Goal: Task Accomplishment & Management: Use online tool/utility

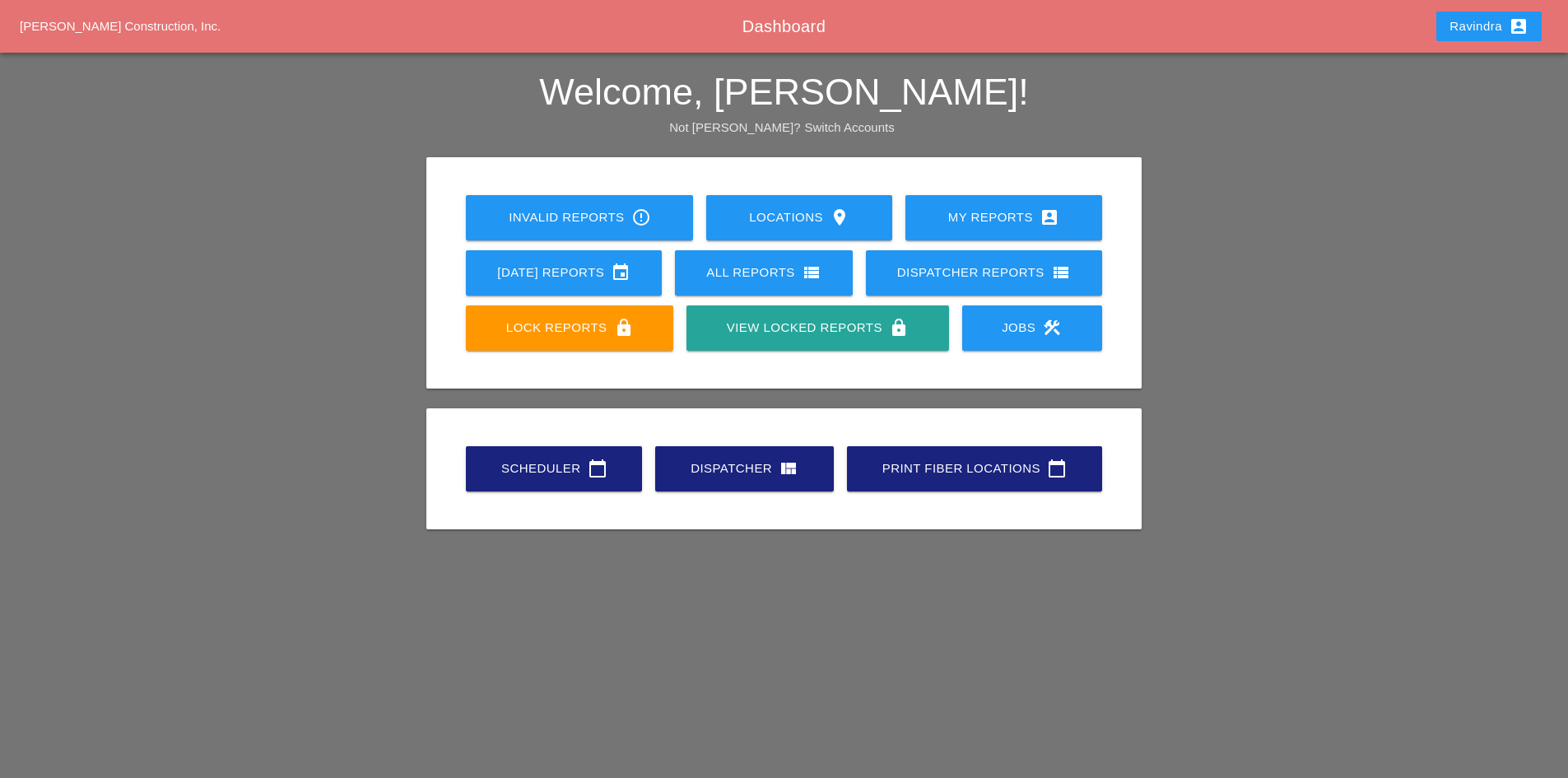
click at [544, 483] on link "Scheduler calendar_today" at bounding box center [554, 468] width 176 height 45
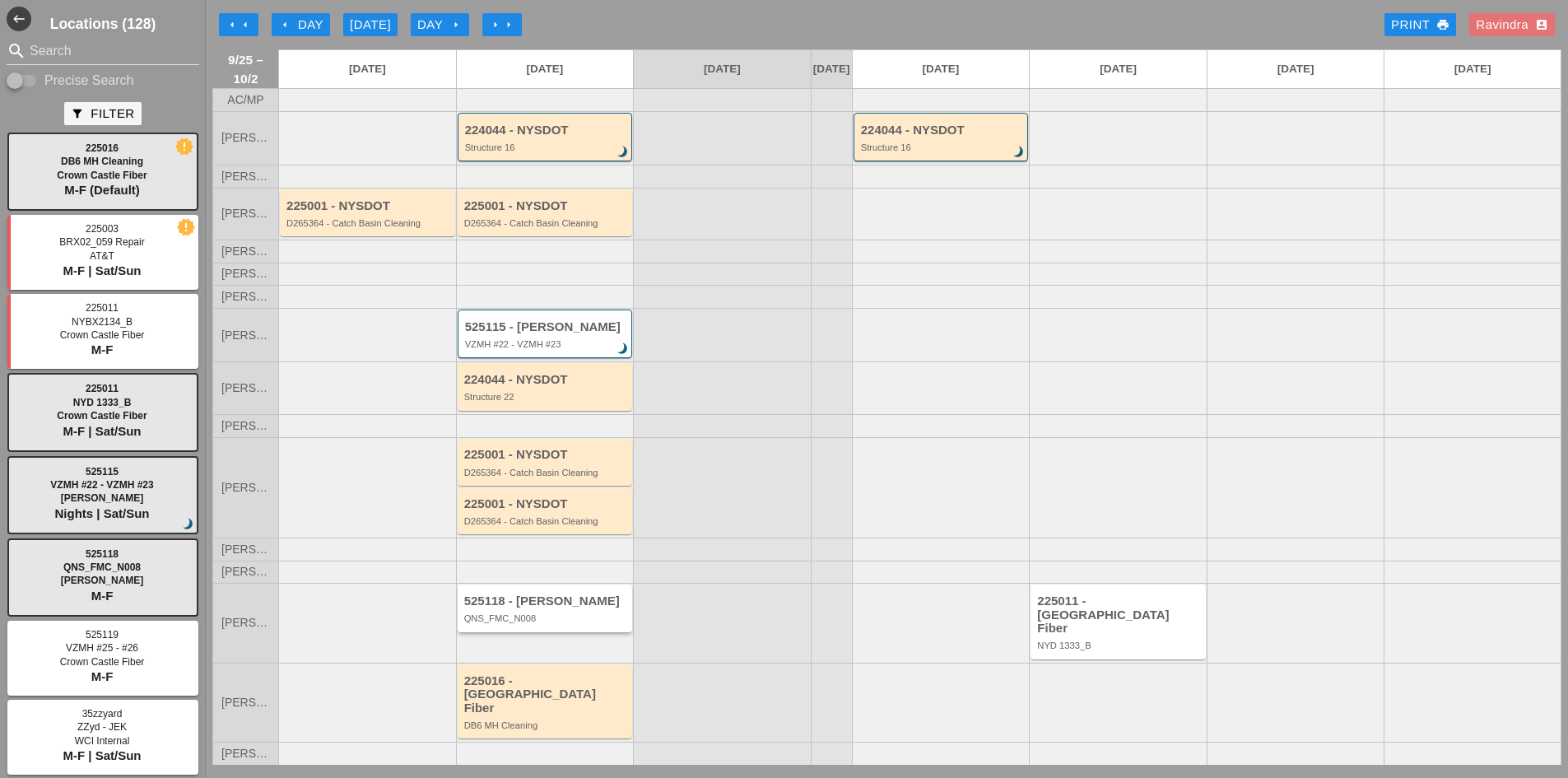
click at [573, 631] on div "525118 - [PERSON_NAME] QNS_FMC_N008" at bounding box center [544, 607] width 175 height 47
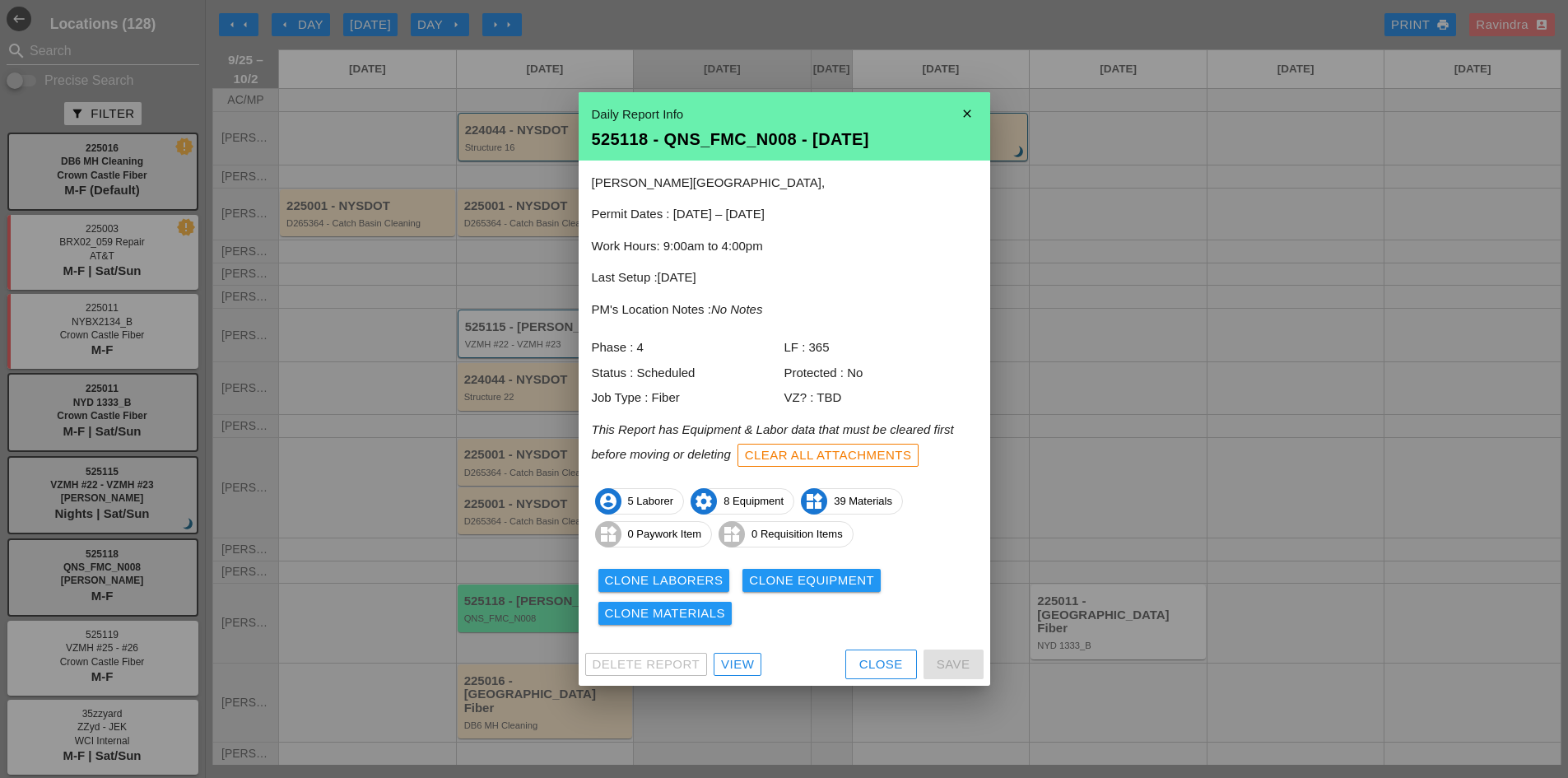
click at [877, 665] on div "Close" at bounding box center [880, 664] width 44 height 19
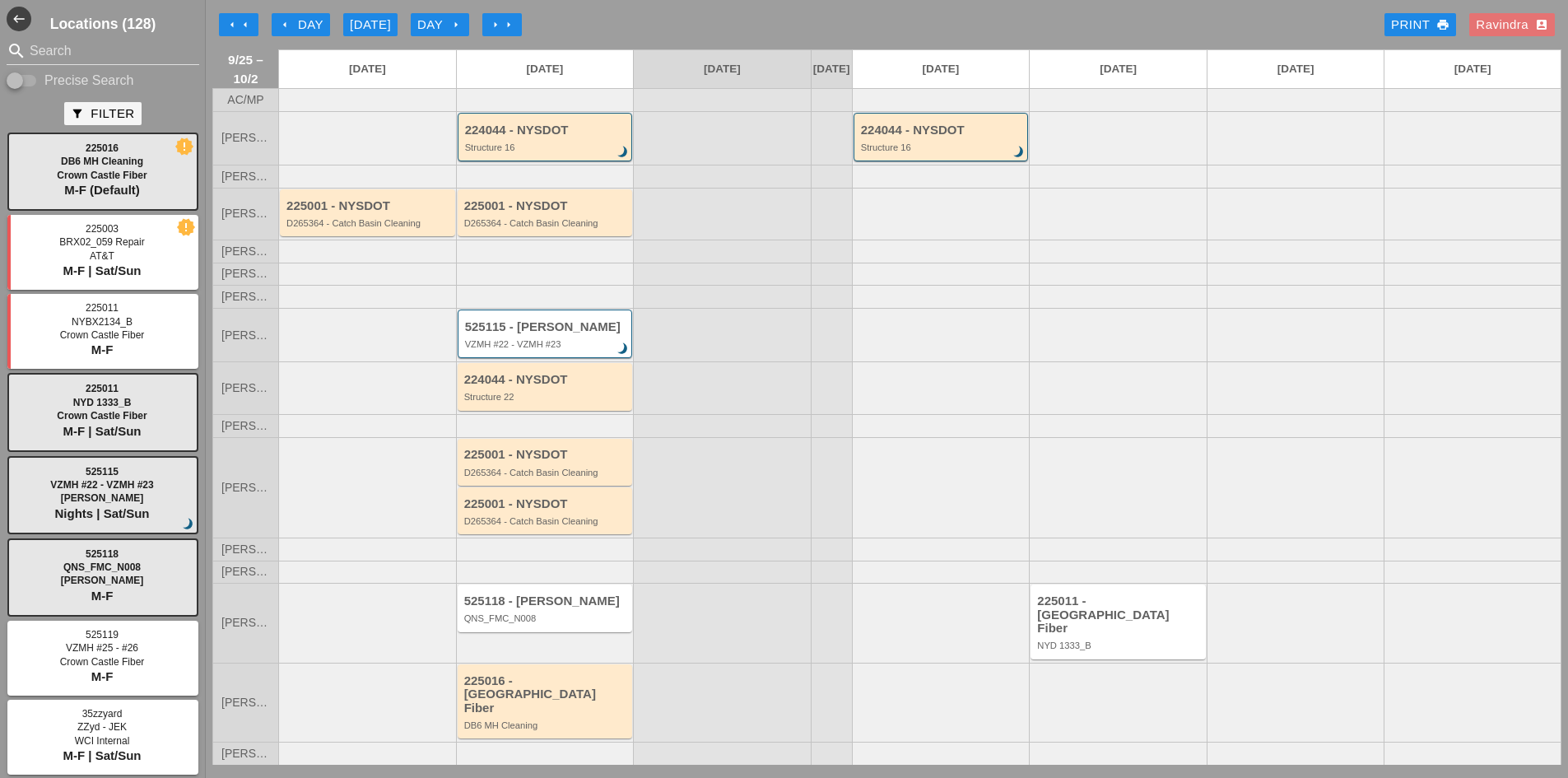
click at [591, 623] on div "QNS_FMC_N008" at bounding box center [545, 618] width 164 height 10
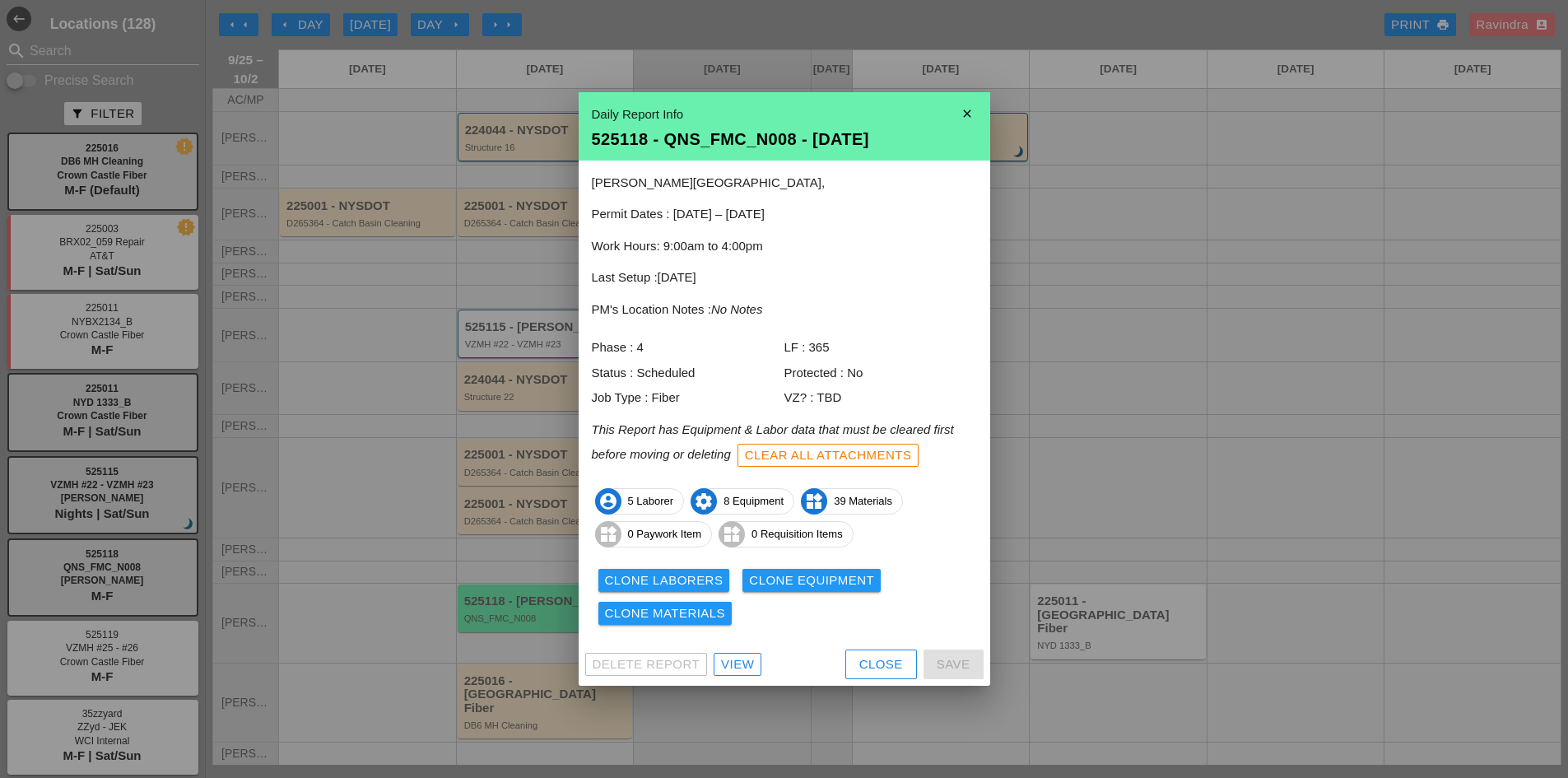
click at [728, 656] on div "View" at bounding box center [736, 664] width 32 height 19
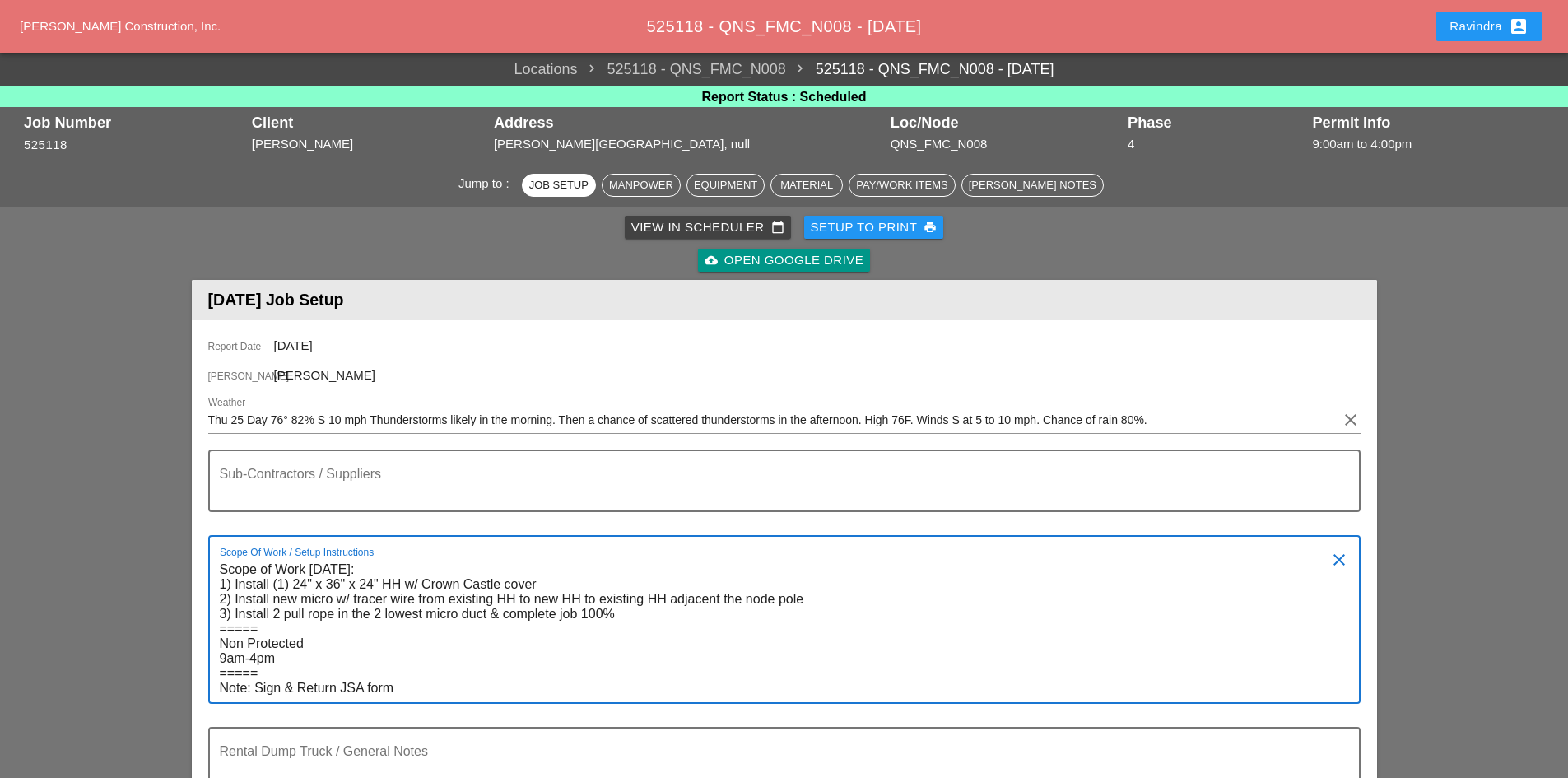
drag, startPoint x: 312, startPoint y: 568, endPoint x: 588, endPoint y: 569, distance: 276.0
click at [588, 569] on textarea "Scope of Work [DATE]: 1) Install (1) 24" x 36" x 24" HH w/ Crown Castle cover 2…" at bounding box center [777, 629] width 1115 height 146
type textarea "Scope of Work [DATE]: 1) Install (1) 24" x 36" x 24" HH w/ Crown Castle cover 2…"
click at [256, 499] on textarea "Sub-Contractors / Suppliers" at bounding box center [777, 491] width 1115 height 40
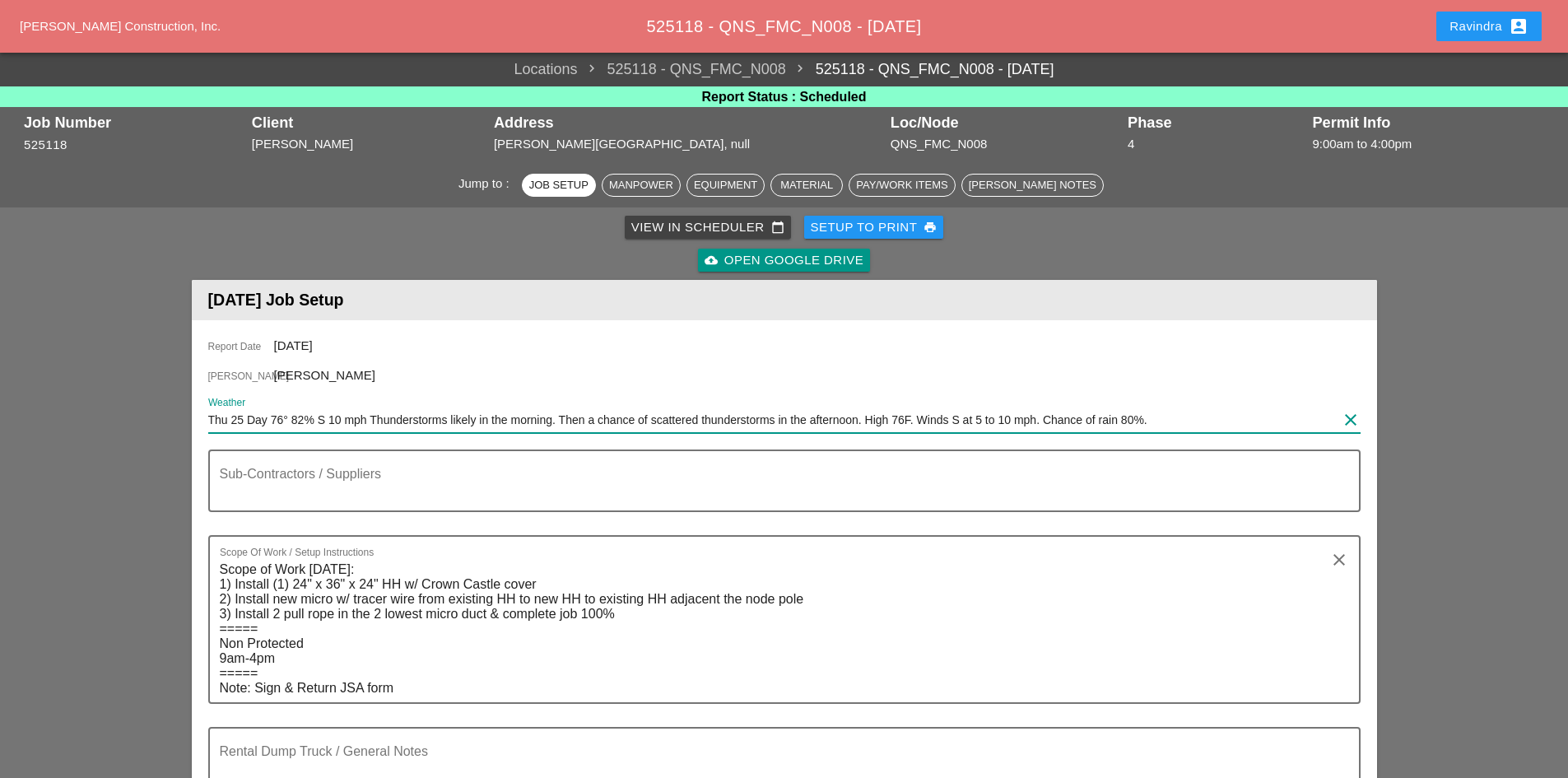
drag, startPoint x: 1221, startPoint y: 428, endPoint x: -179, endPoint y: 389, distance: 1400.5
paste input "Fri 26 Day 83° 8% WNW 6 mph Cloudy early with partial sunshine expected late. H…"
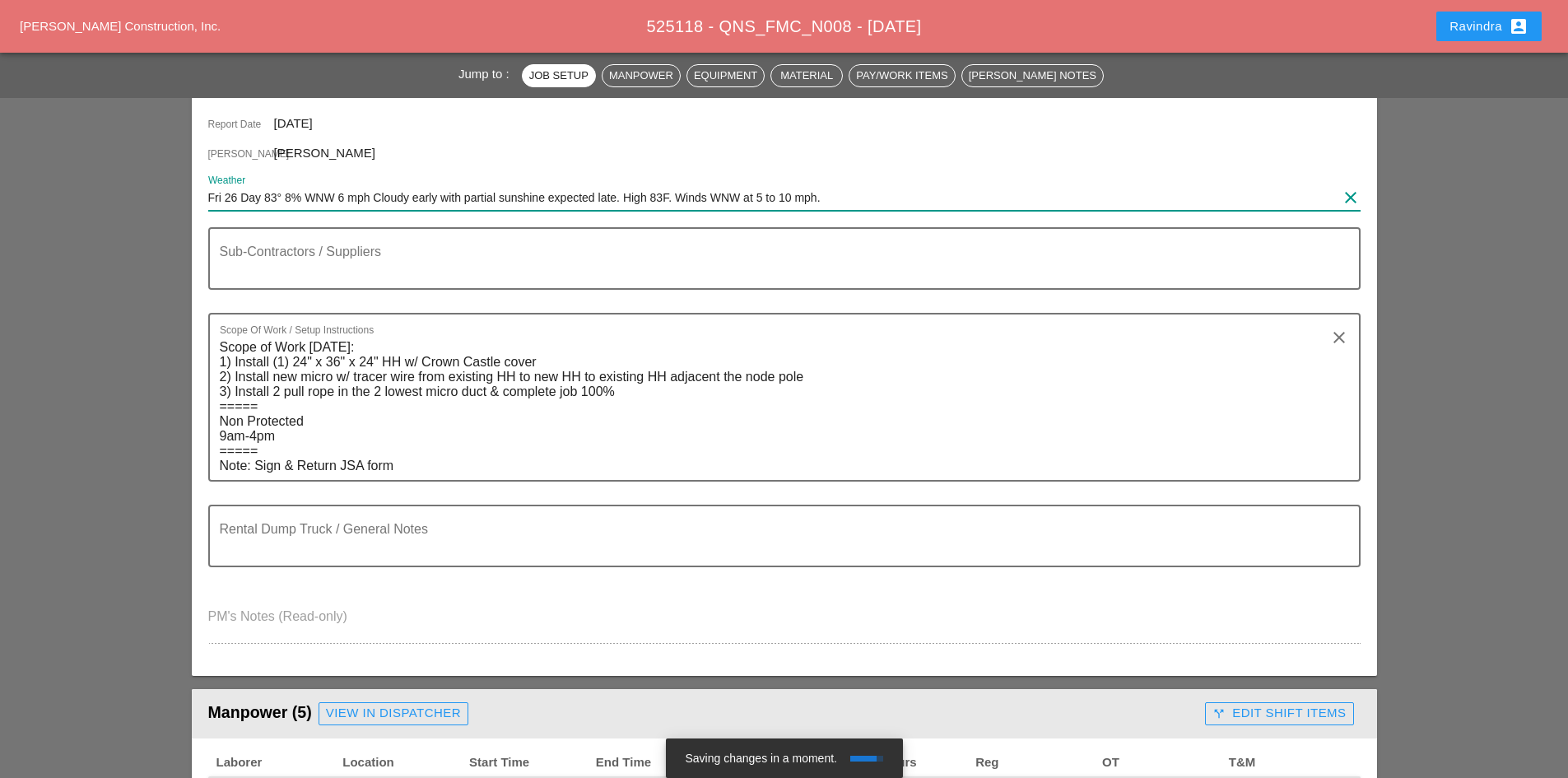
scroll to position [247, 0]
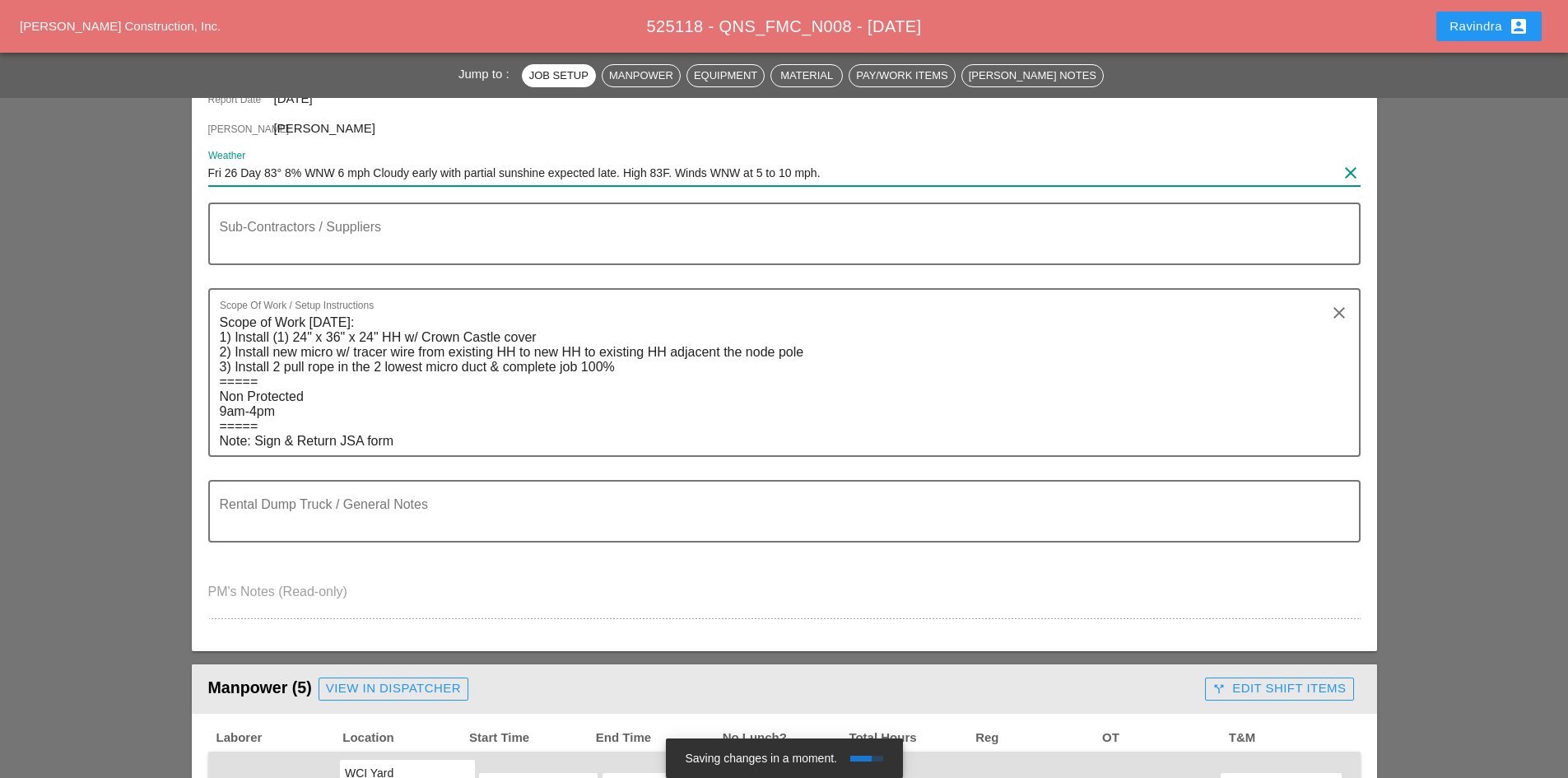
type input "Fri 26 Day 83° 8% WNW 6 mph Cloudy early with partial sunshine expected late. H…"
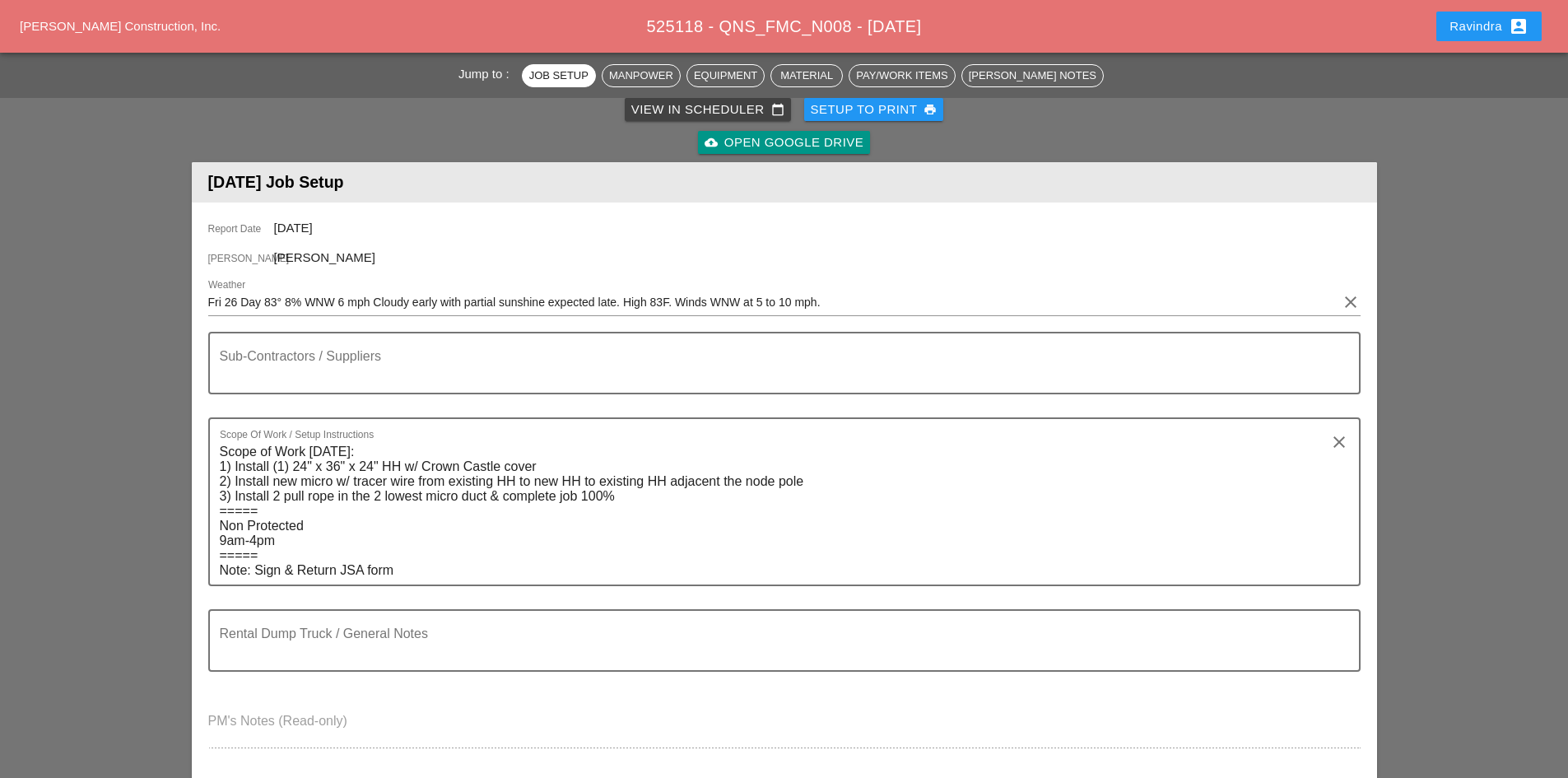
scroll to position [0, 0]
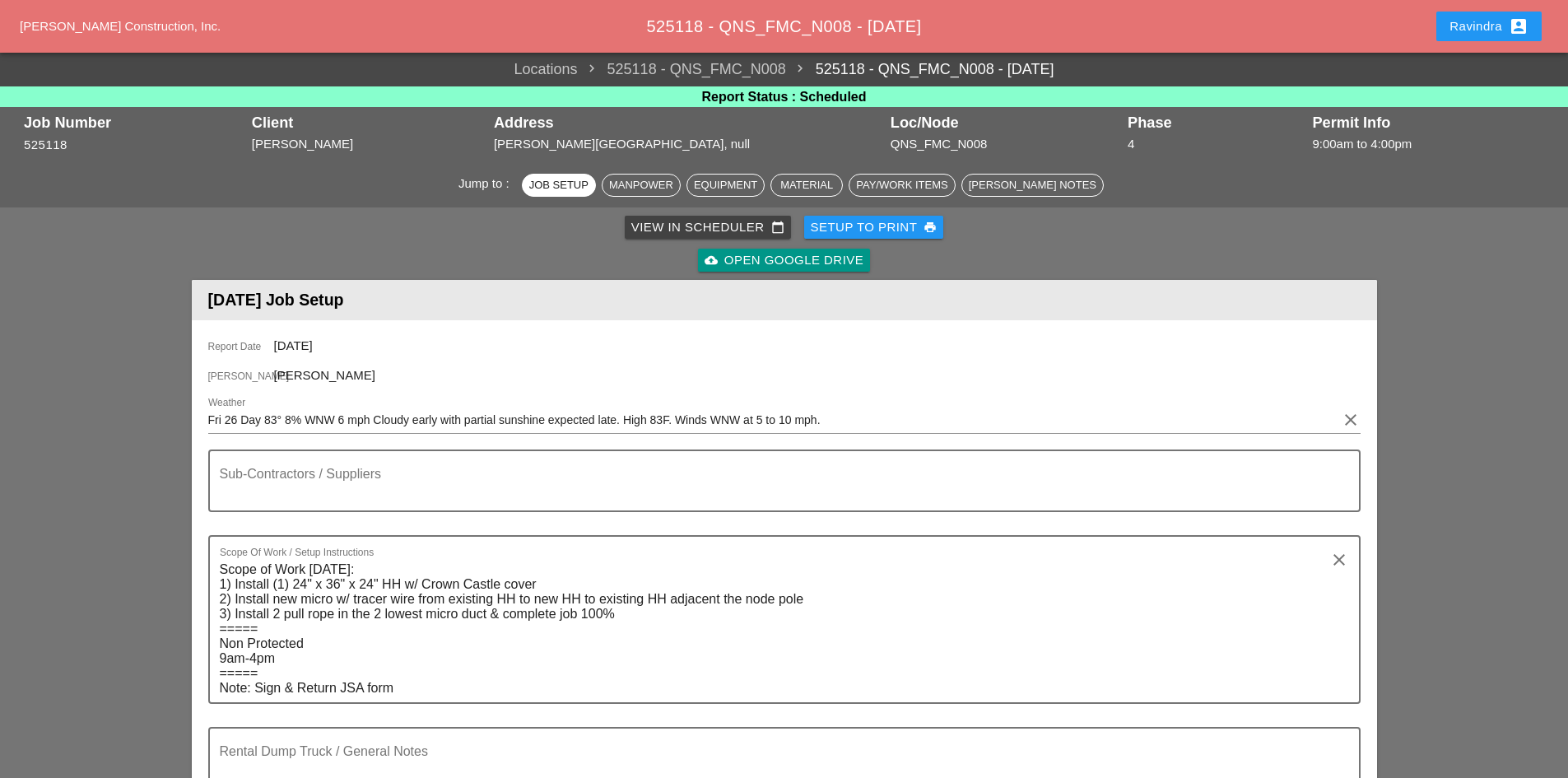
click at [1441, 27] on button "Ravindra account_box" at bounding box center [1489, 26] width 106 height 30
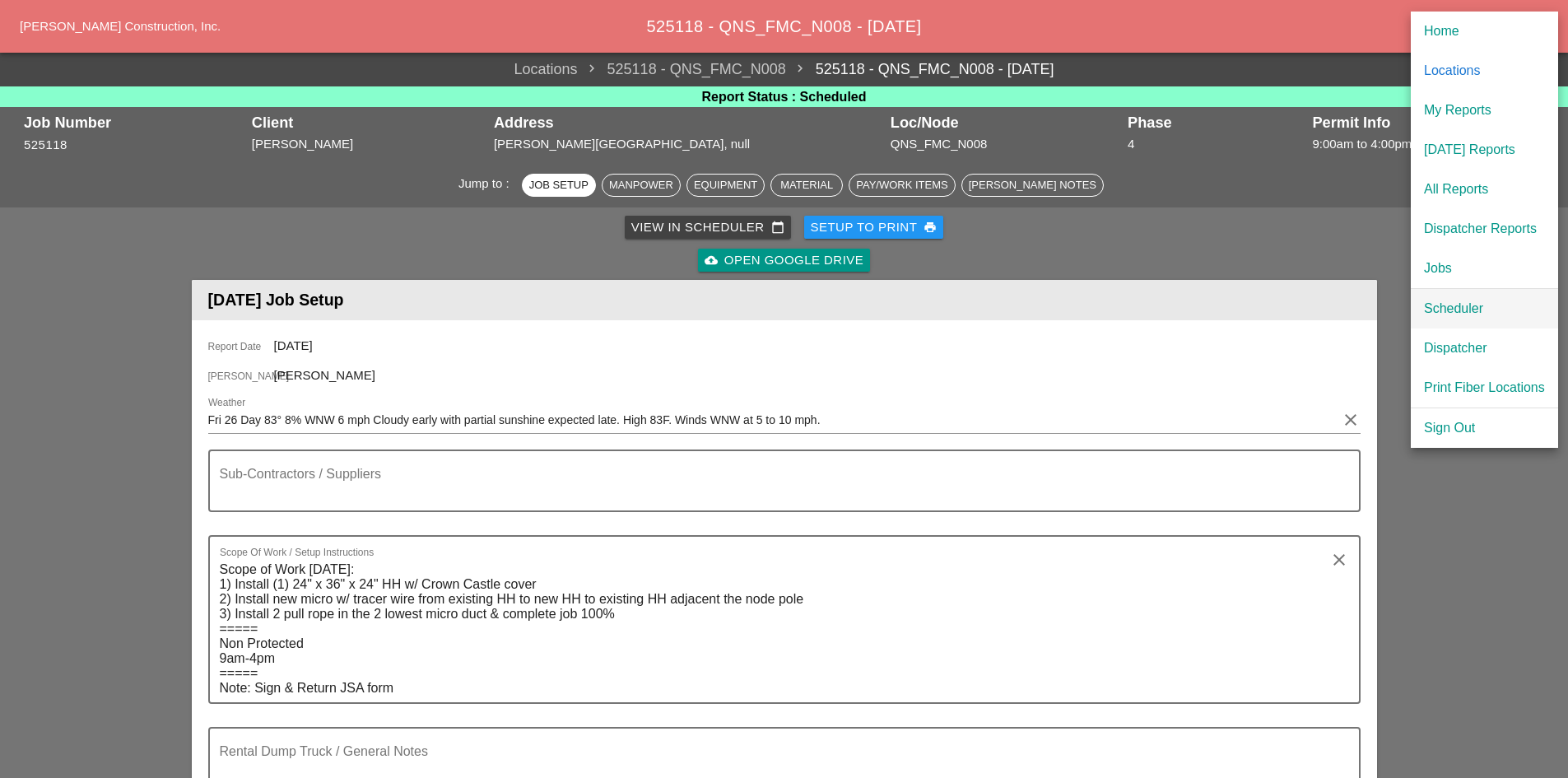
click at [1434, 301] on div "Scheduler" at bounding box center [1484, 308] width 121 height 19
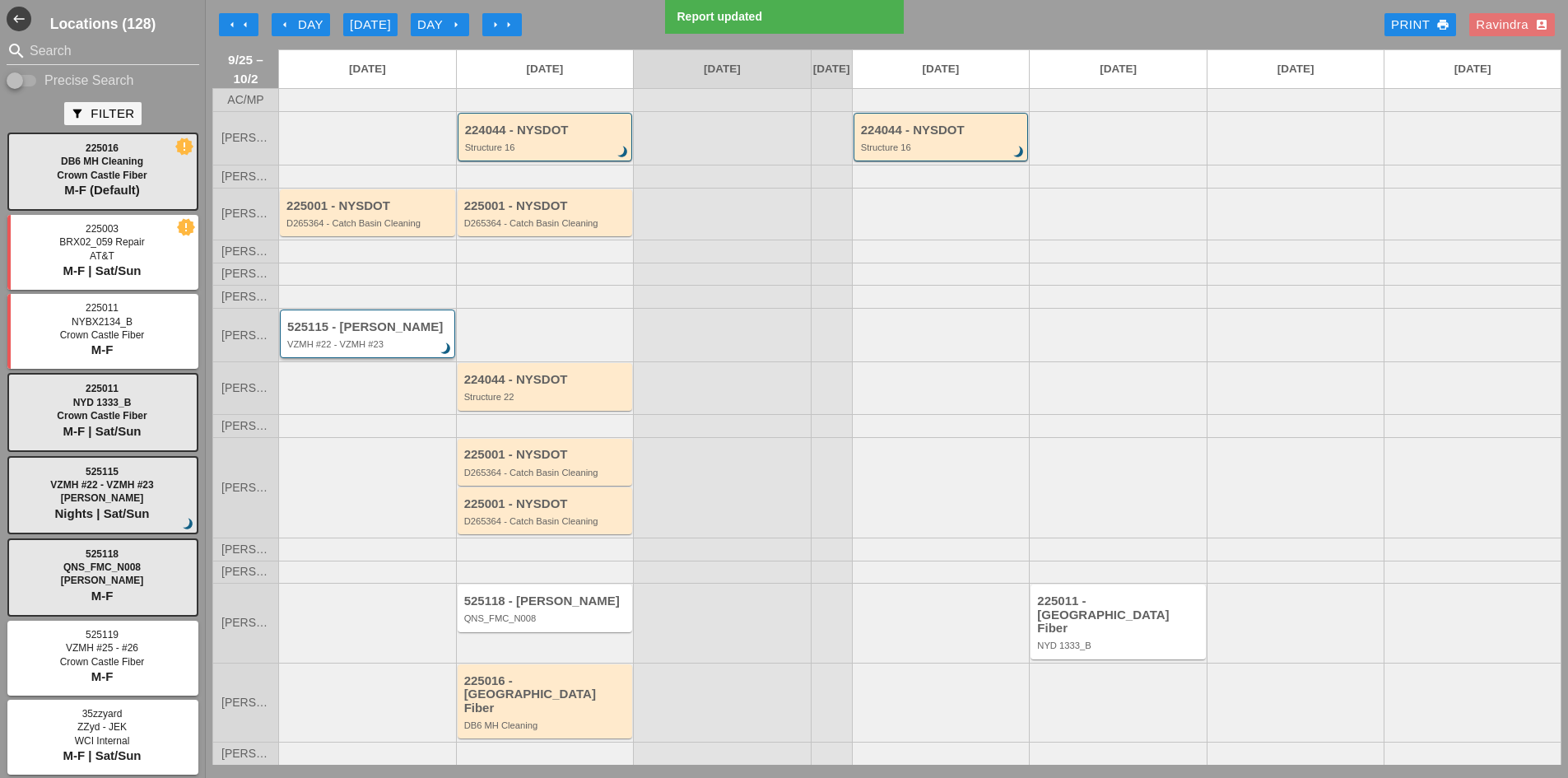
click at [391, 350] on div "525115 - [PERSON_NAME] #22 - VZMH #23 brightness_3" at bounding box center [369, 335] width 163 height 30
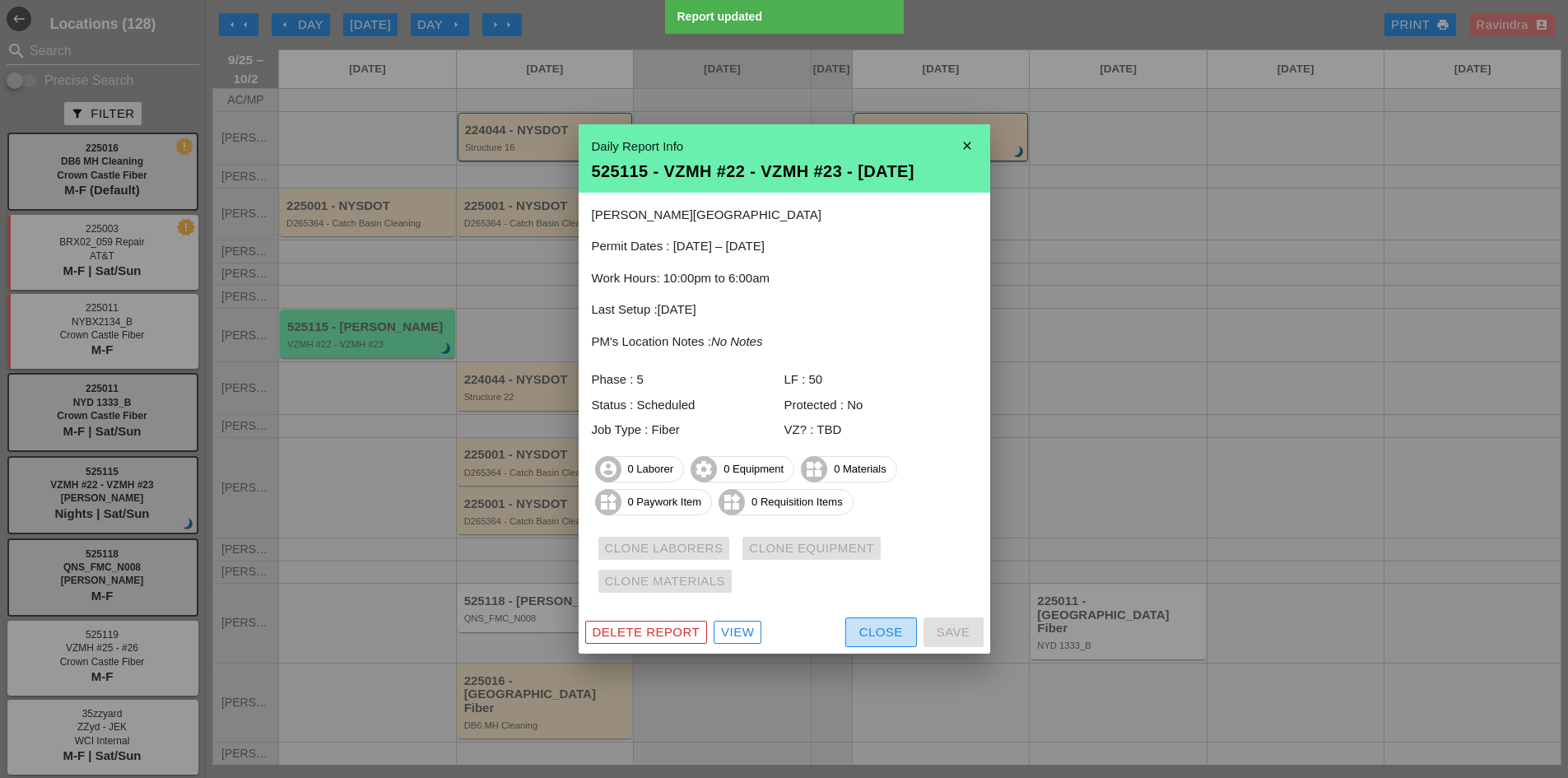
click at [852, 639] on button "Close" at bounding box center [880, 632] width 71 height 30
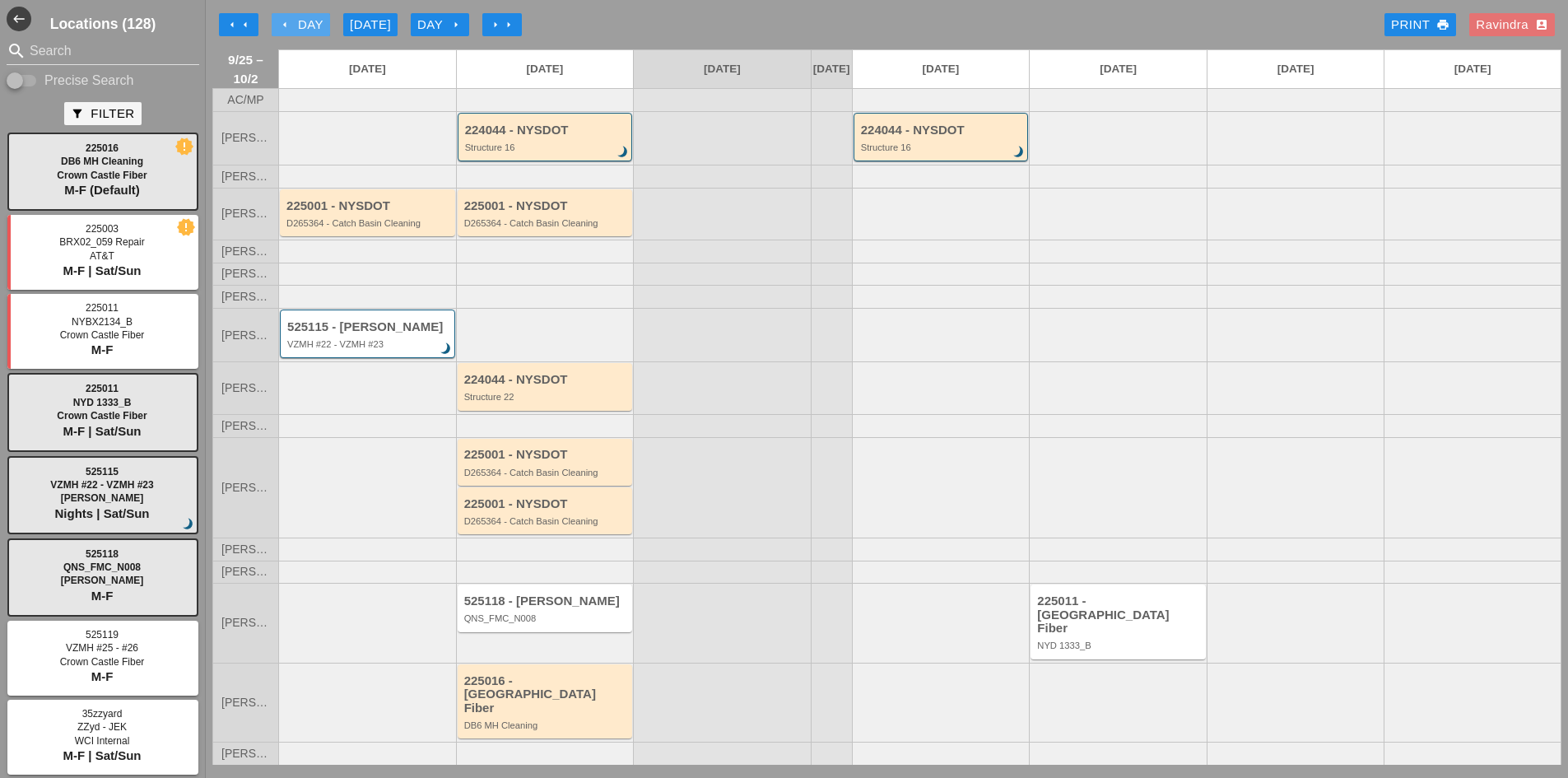
click at [310, 25] on div "arrow_left Day" at bounding box center [300, 25] width 45 height 19
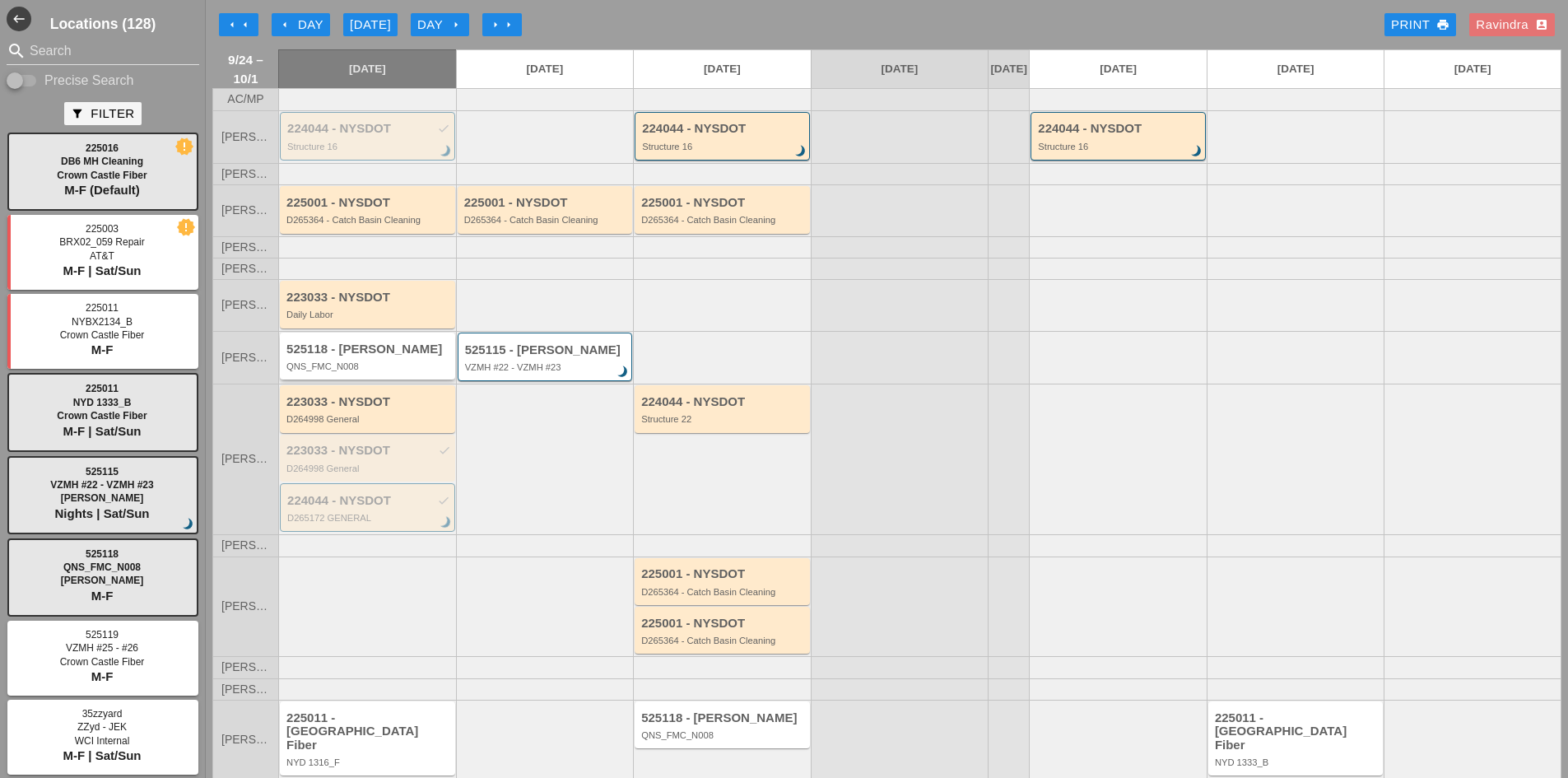
click at [405, 356] on div "525118 - [PERSON_NAME]" at bounding box center [368, 349] width 164 height 14
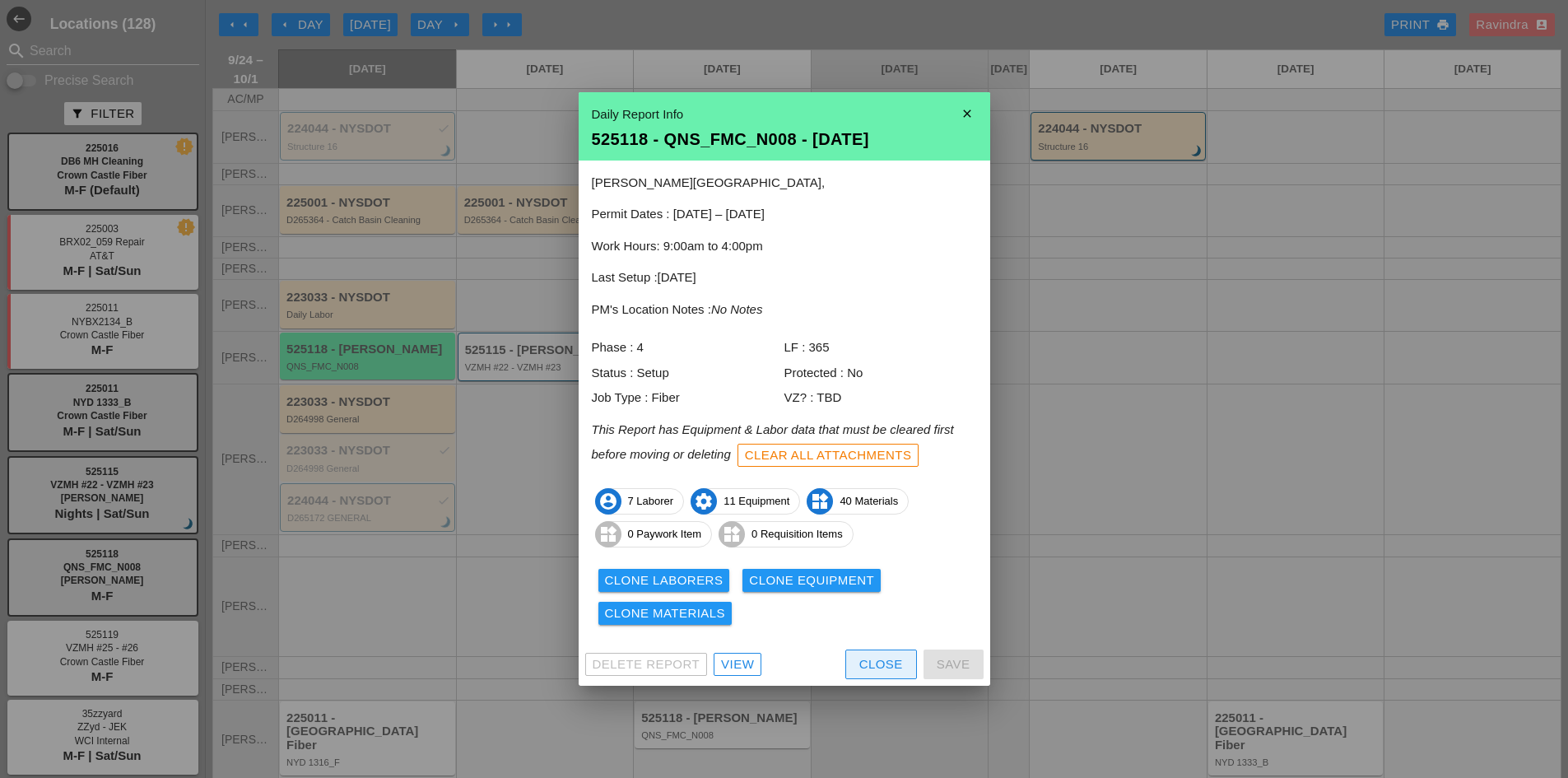
click at [857, 668] on button "Close" at bounding box center [880, 664] width 71 height 30
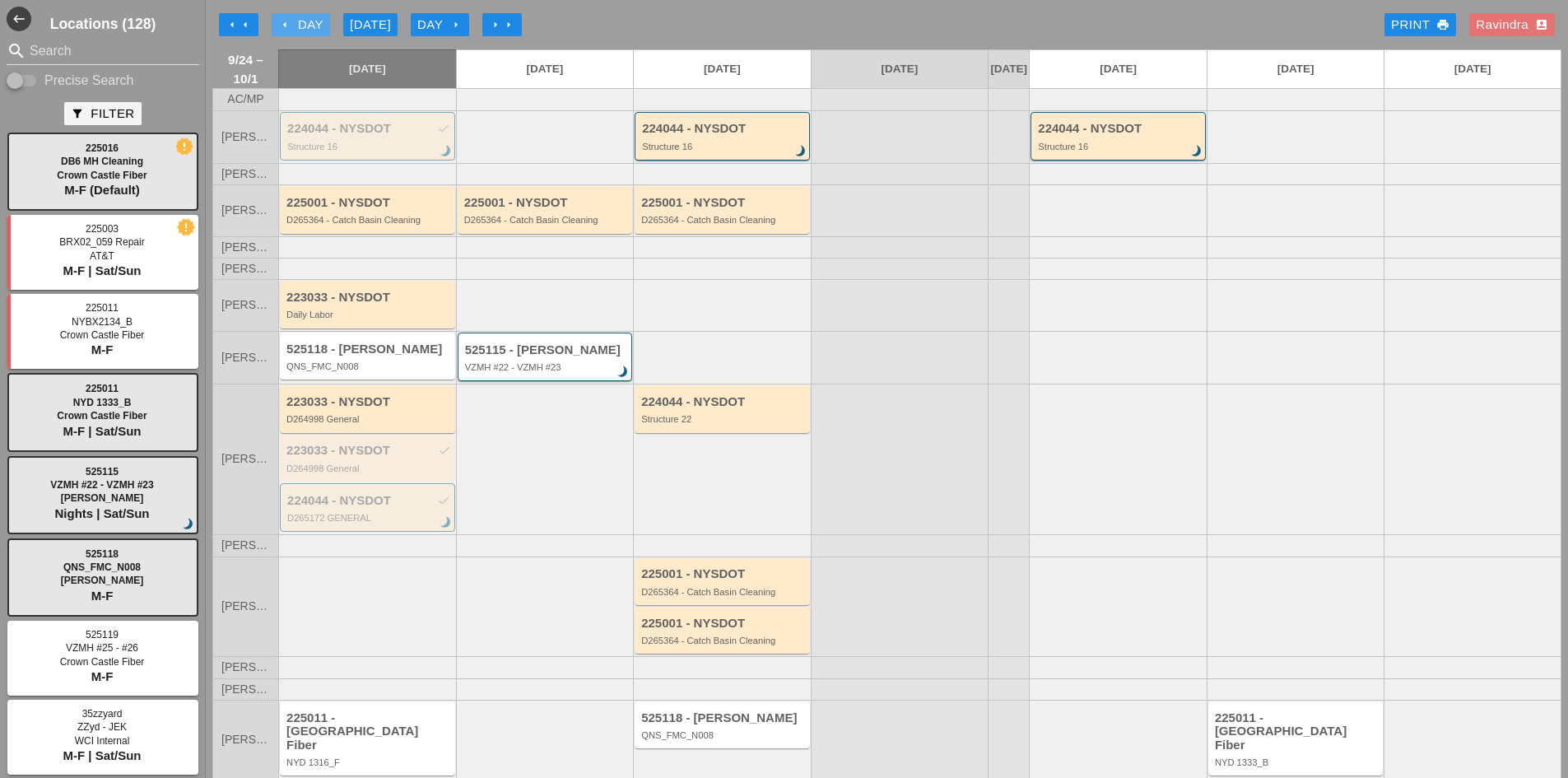
click at [307, 28] on div "arrow_left Day" at bounding box center [300, 25] width 45 height 19
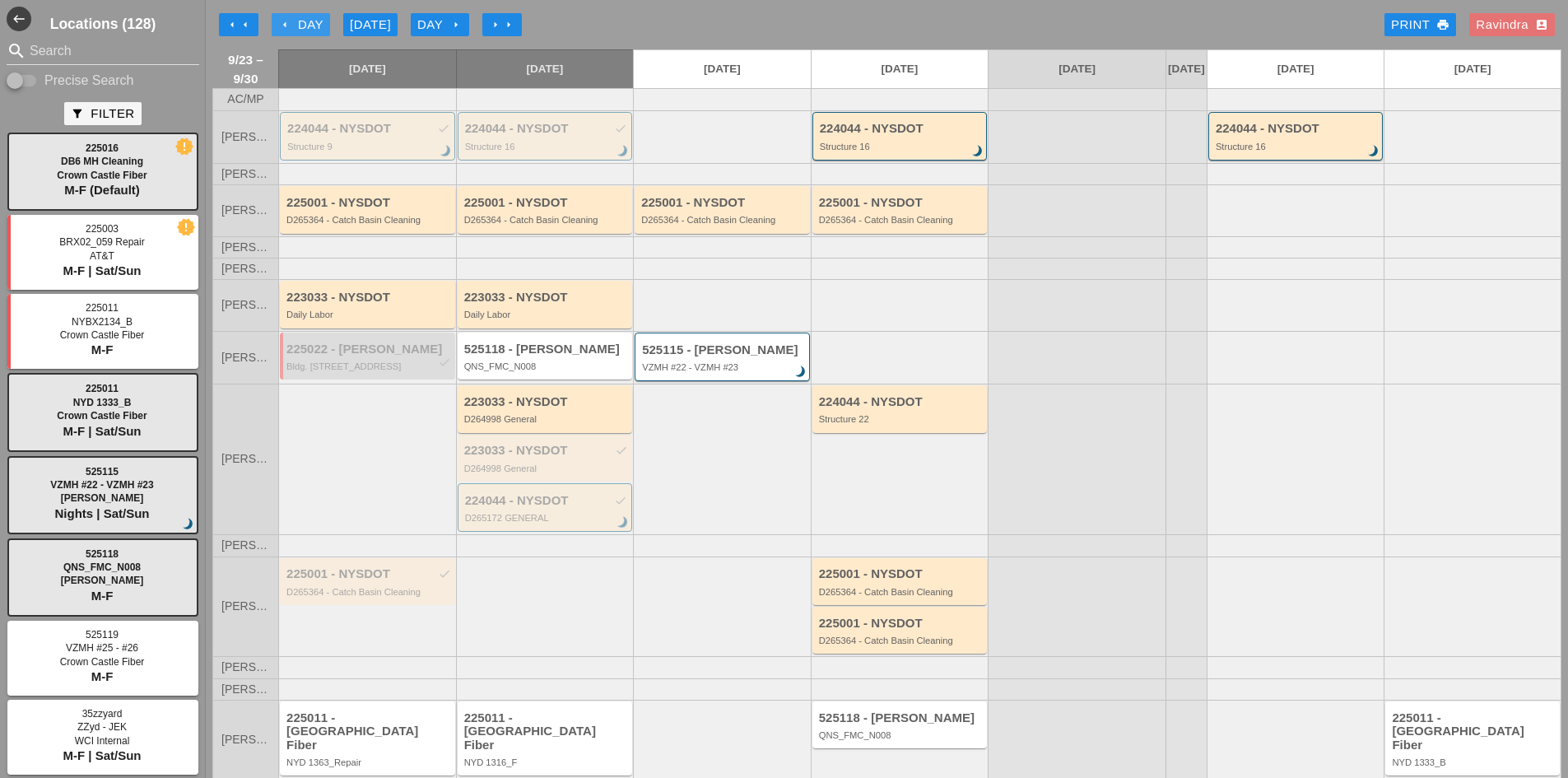
click at [307, 28] on div "arrow_left Day" at bounding box center [300, 25] width 45 height 19
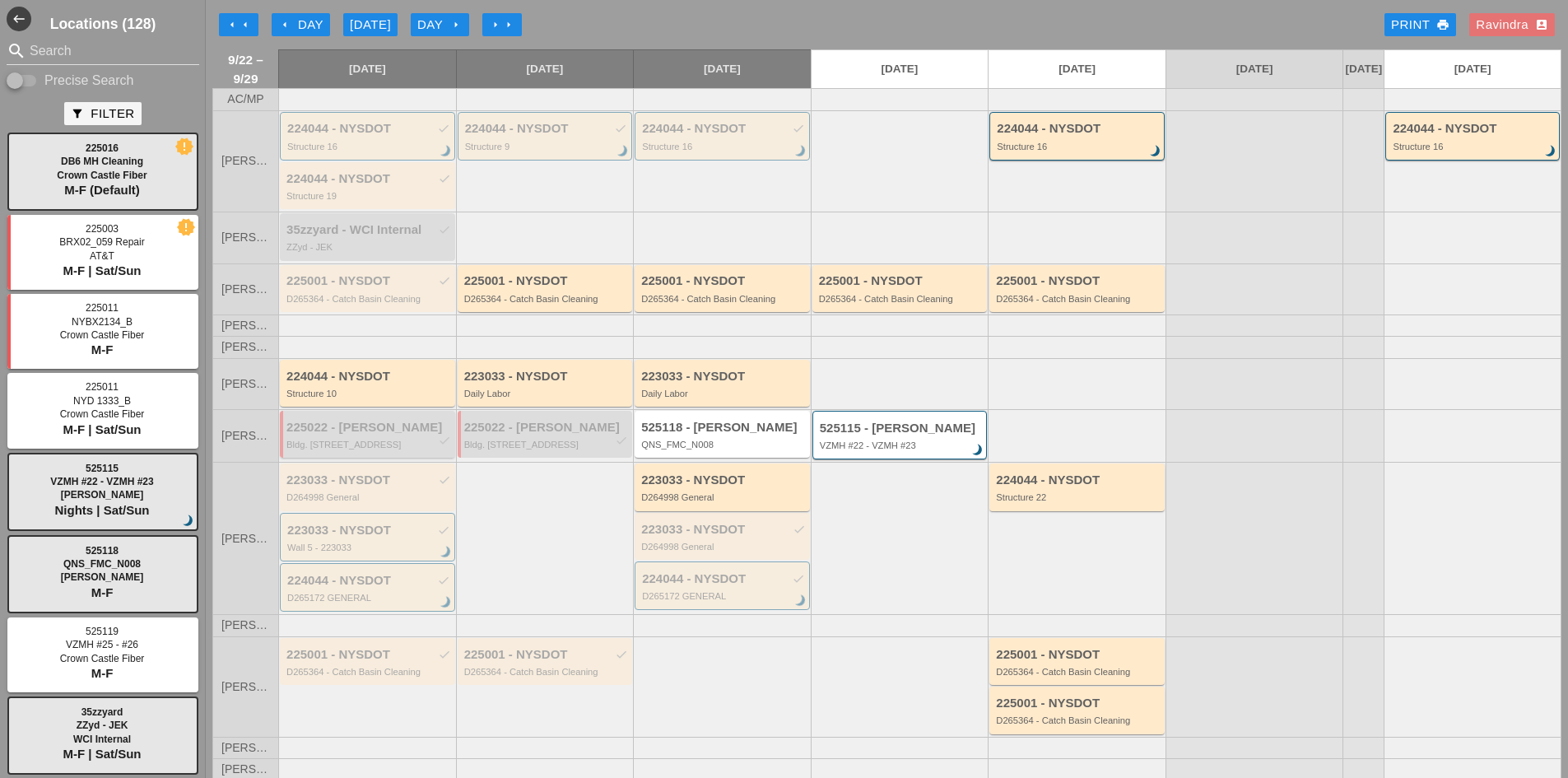
click at [401, 450] on div "Bldg. [STREET_ADDRESS]" at bounding box center [368, 444] width 164 height 10
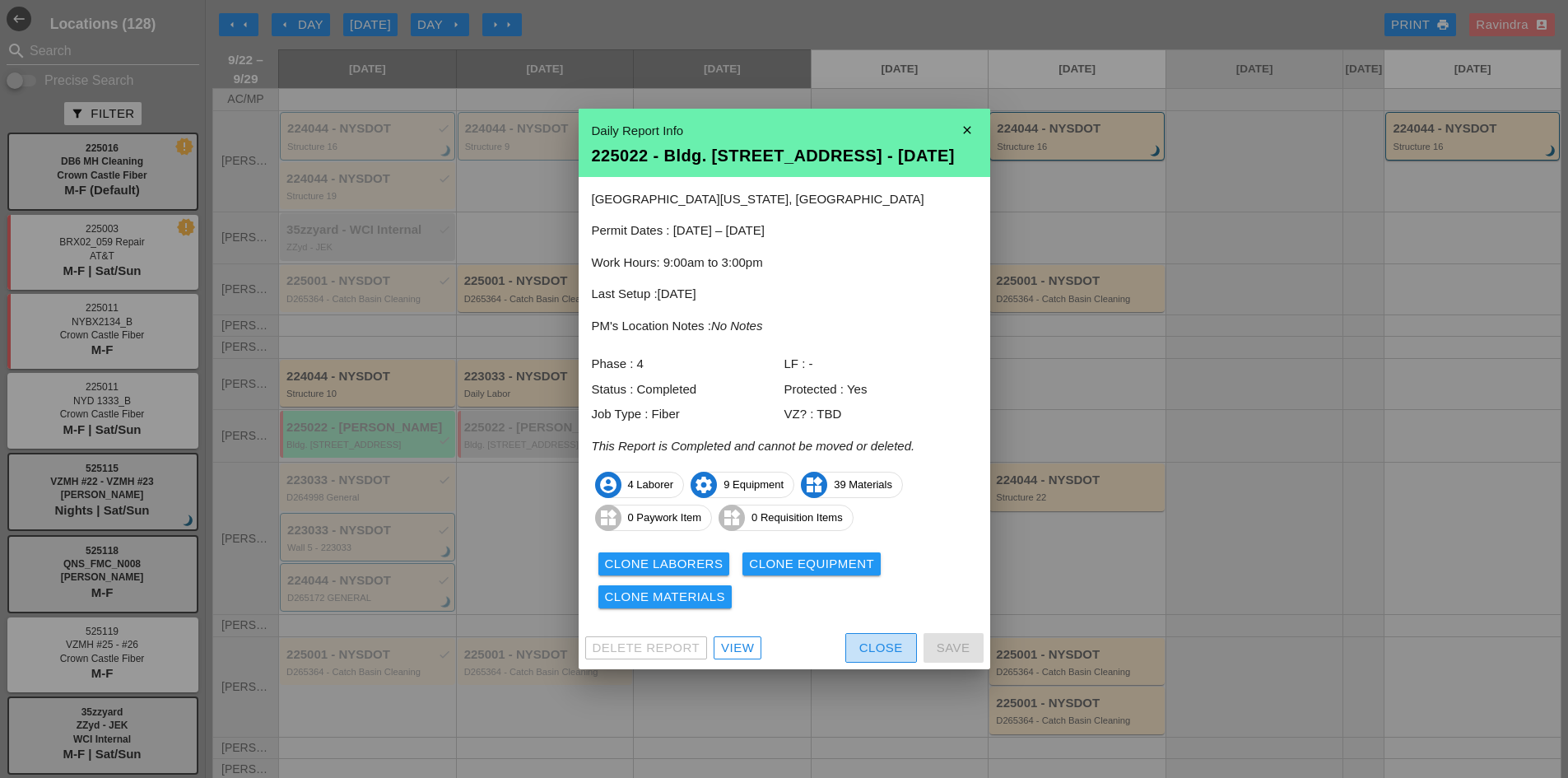
click at [867, 646] on div "Close" at bounding box center [880, 648] width 44 height 19
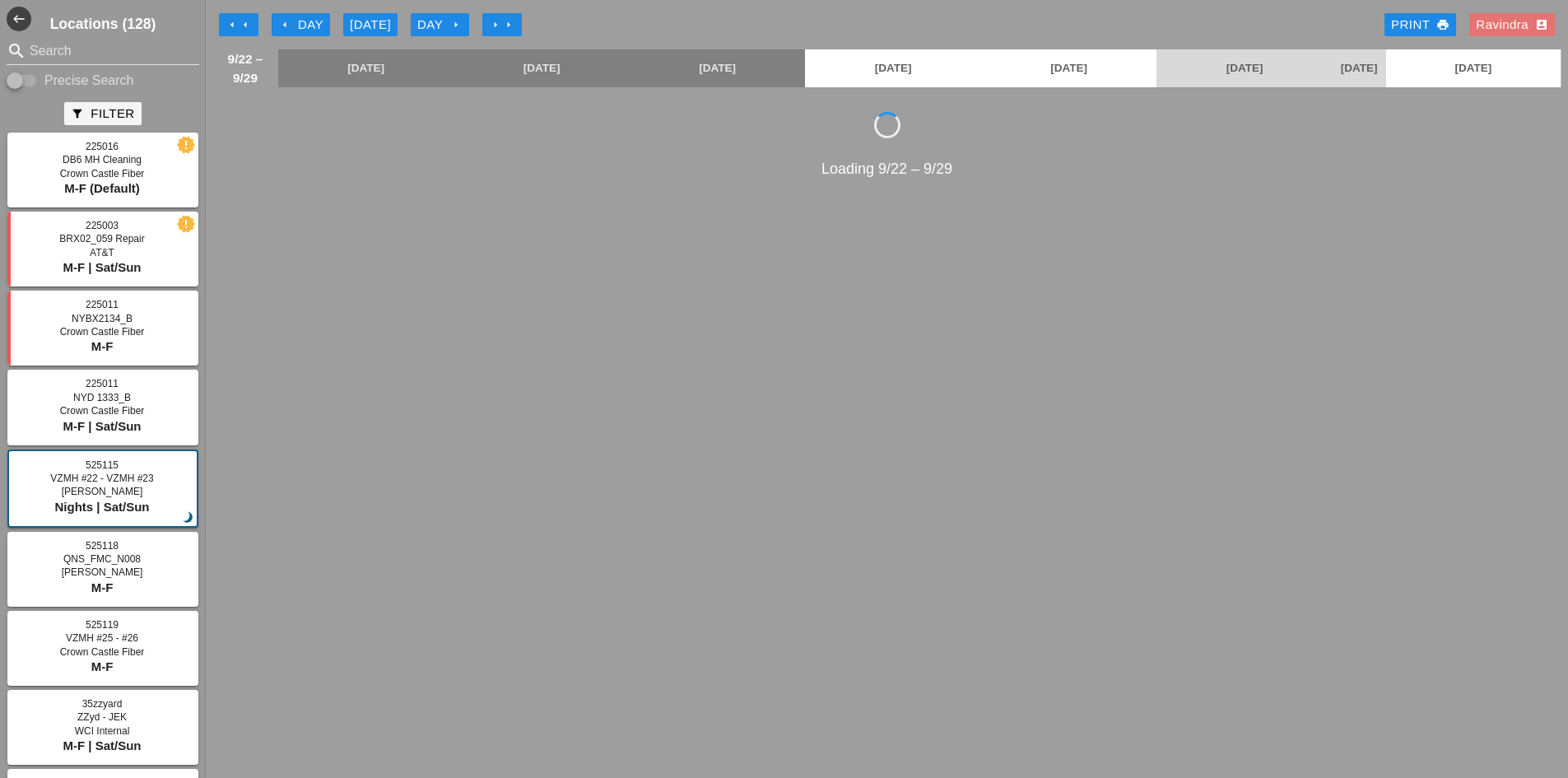
click at [363, 30] on div "[DATE]" at bounding box center [370, 25] width 41 height 19
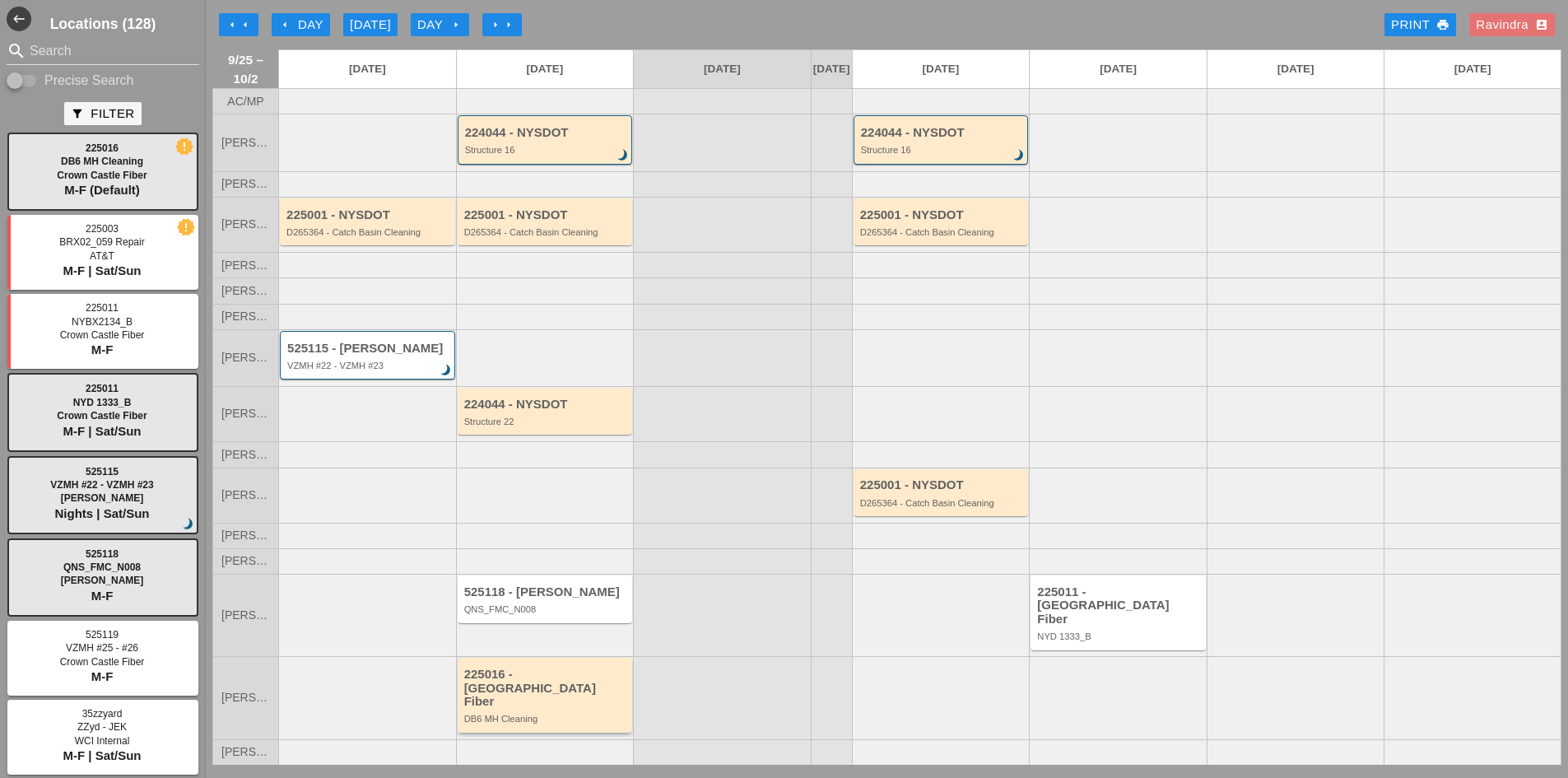
click at [557, 713] on div "DB6 MH Cleaning" at bounding box center [545, 718] width 164 height 10
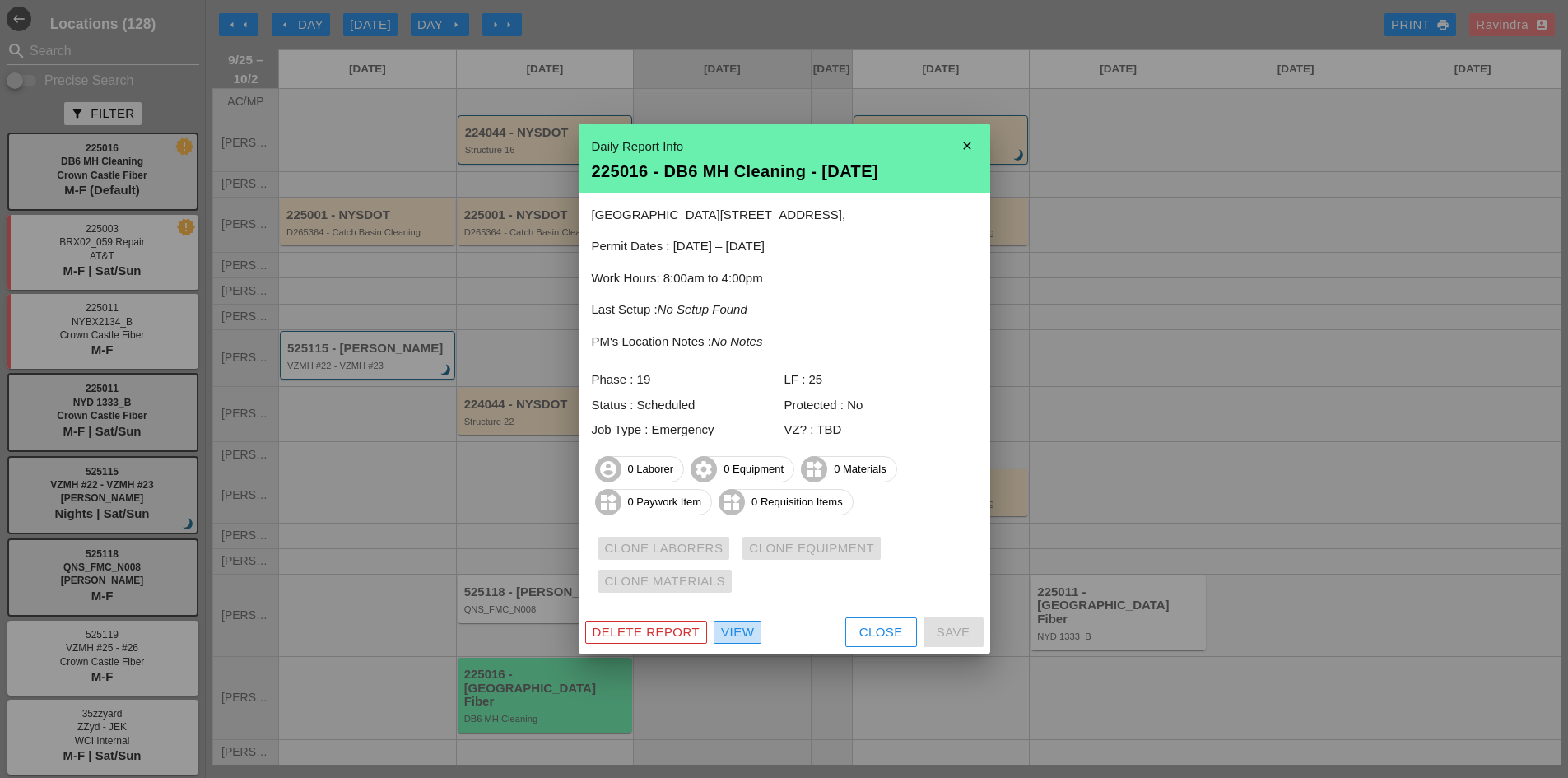
click at [727, 634] on div "View" at bounding box center [736, 632] width 32 height 19
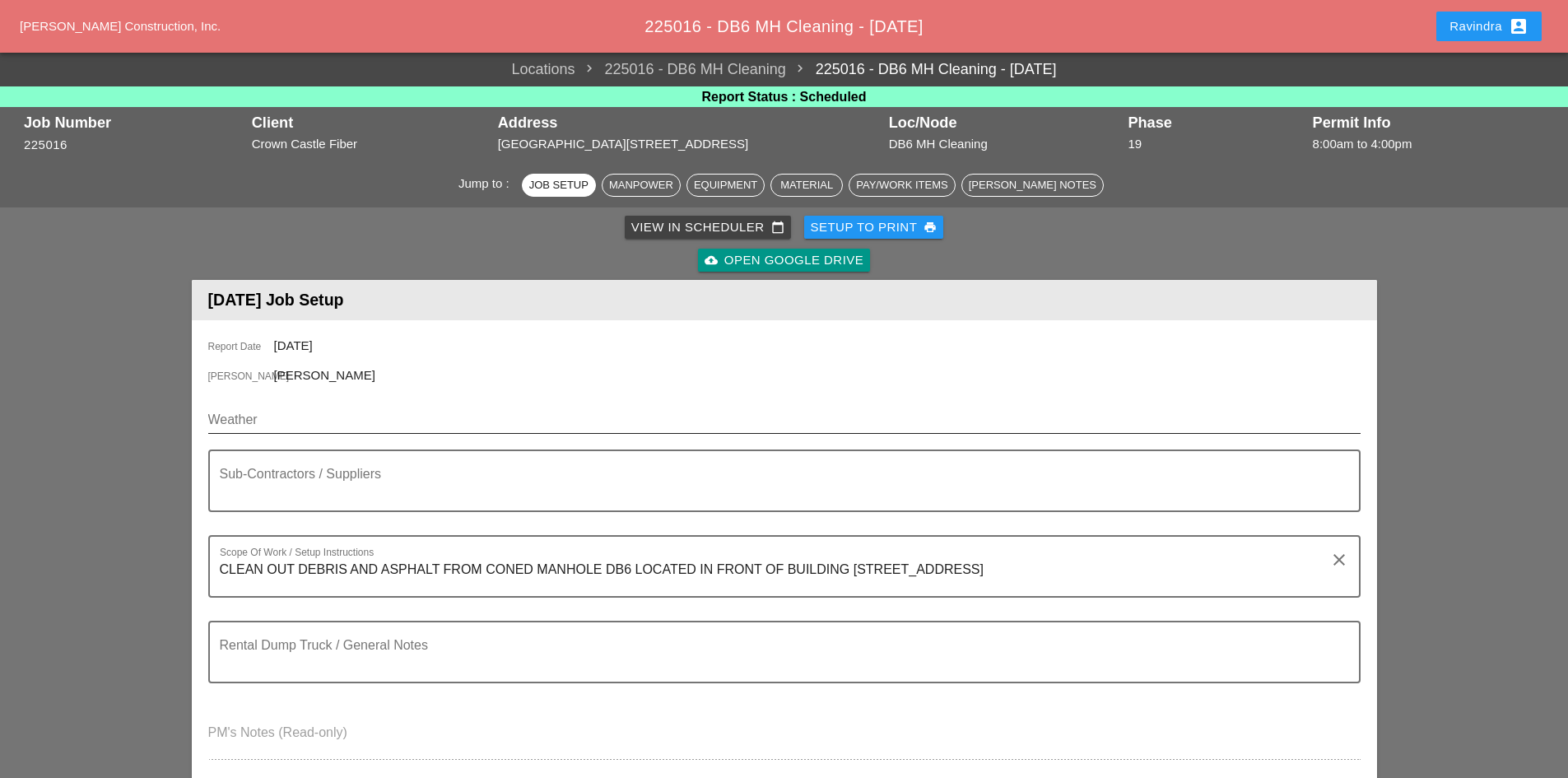
click at [450, 426] on input "Weather" at bounding box center [773, 419] width 1129 height 26
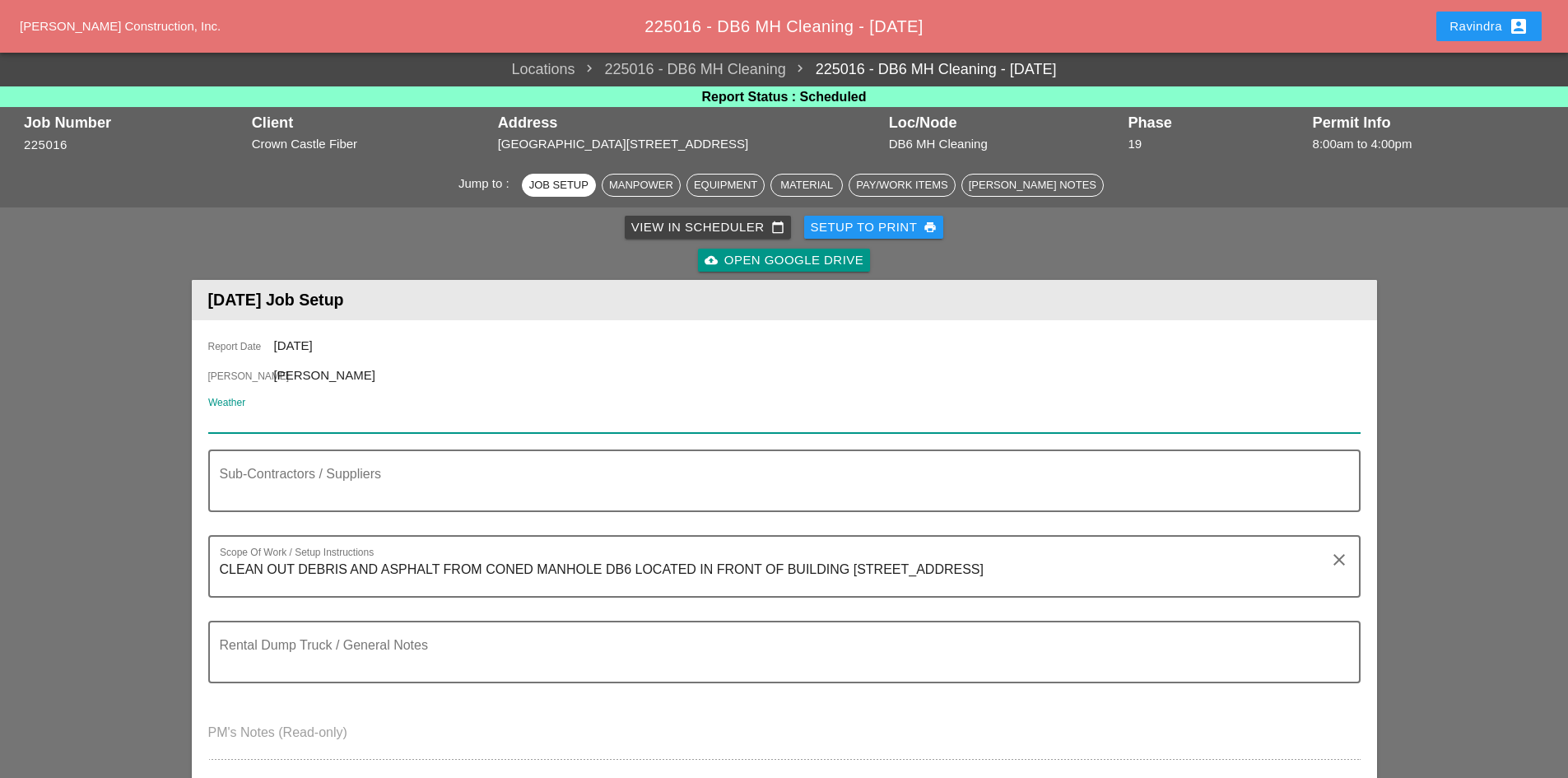
paste input "Fri 26 Day 83° 8% WNW 6 mph Cloudy early with partial sunshine expected late. H…"
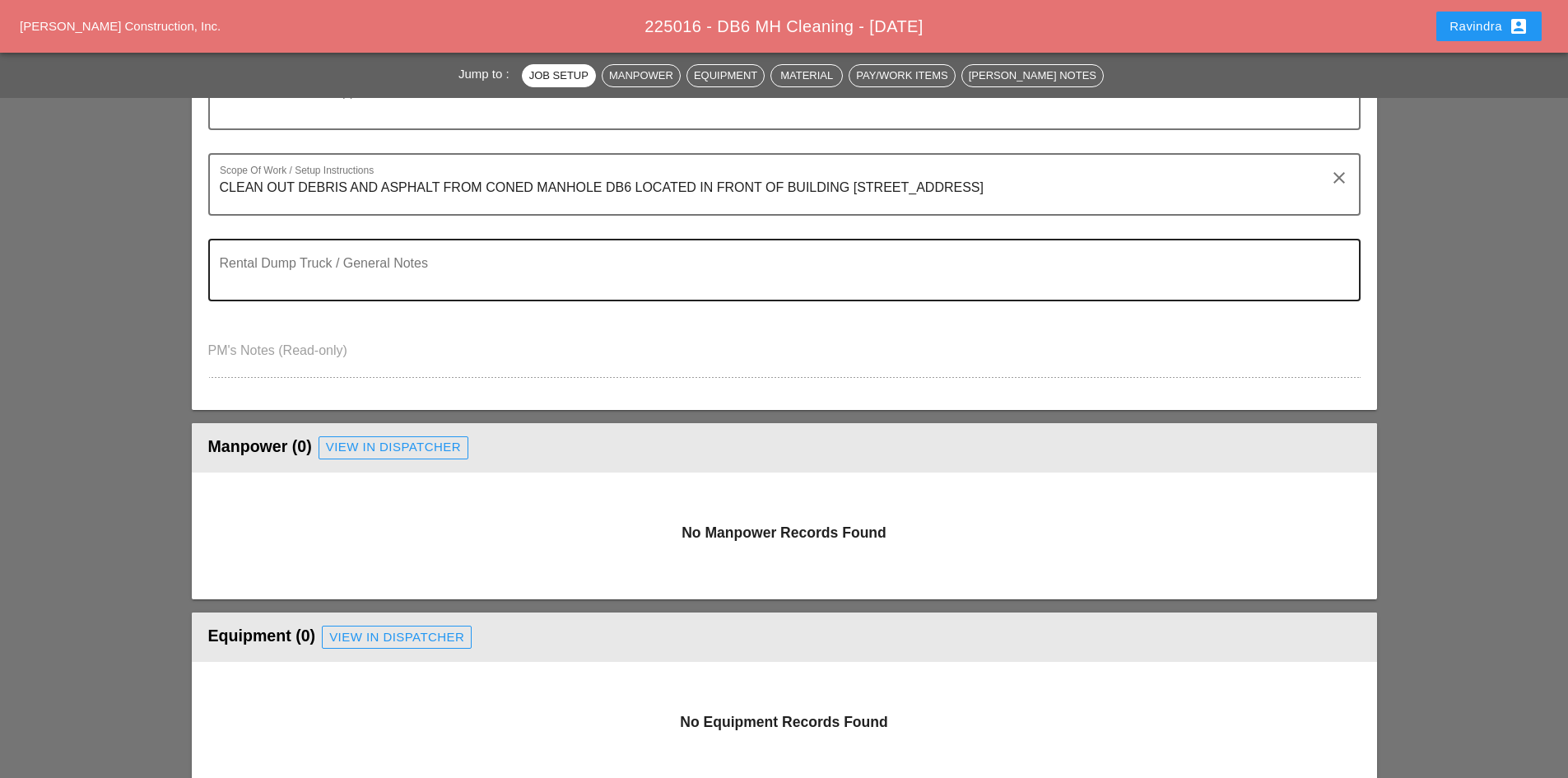
scroll to position [412, 0]
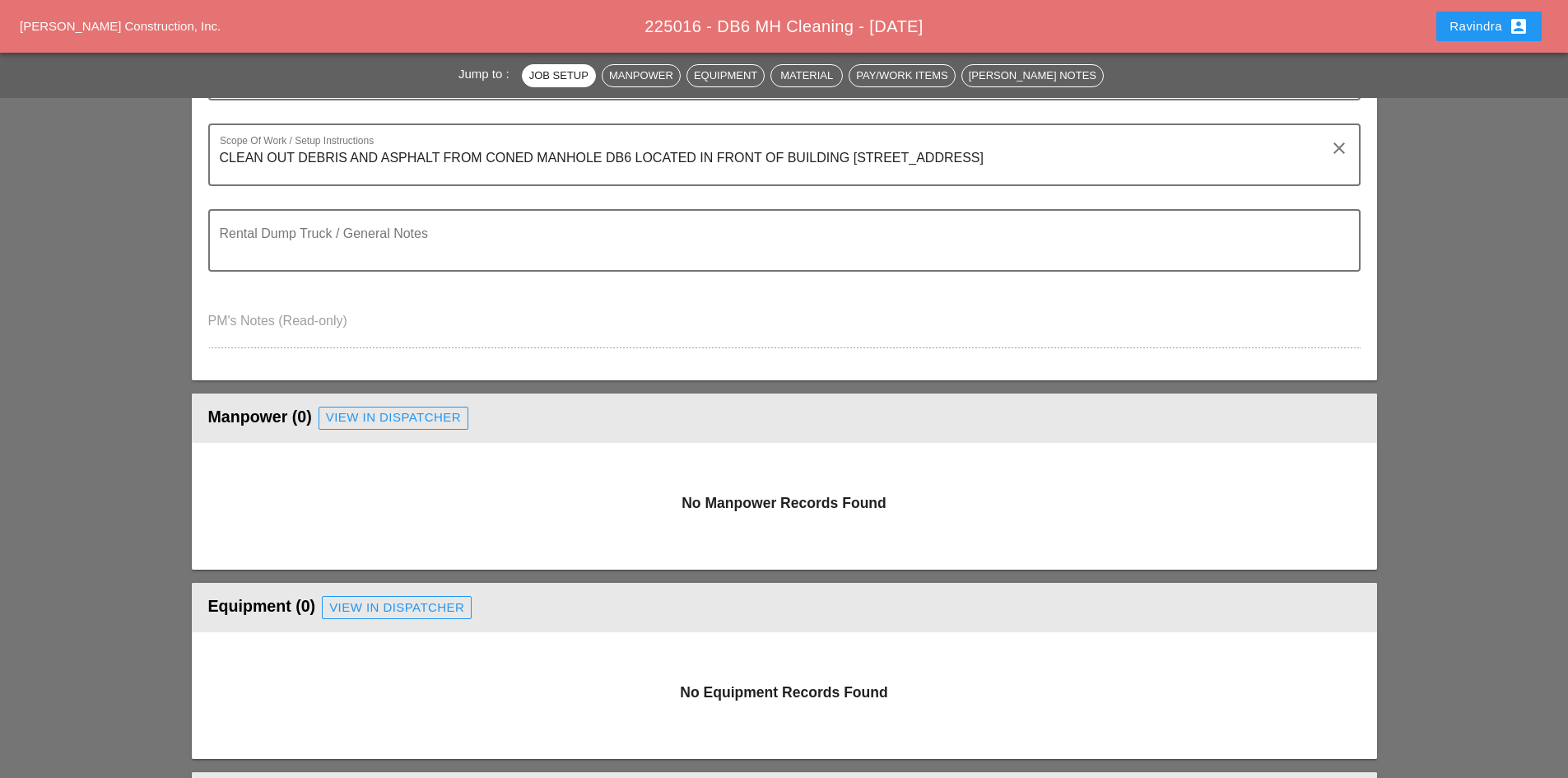
type input "Fri 26 Day 83° 8% WNW 6 mph Cloudy early with partial sunshine expected late. H…"
click at [367, 417] on div "View in Dispatcher" at bounding box center [393, 417] width 135 height 19
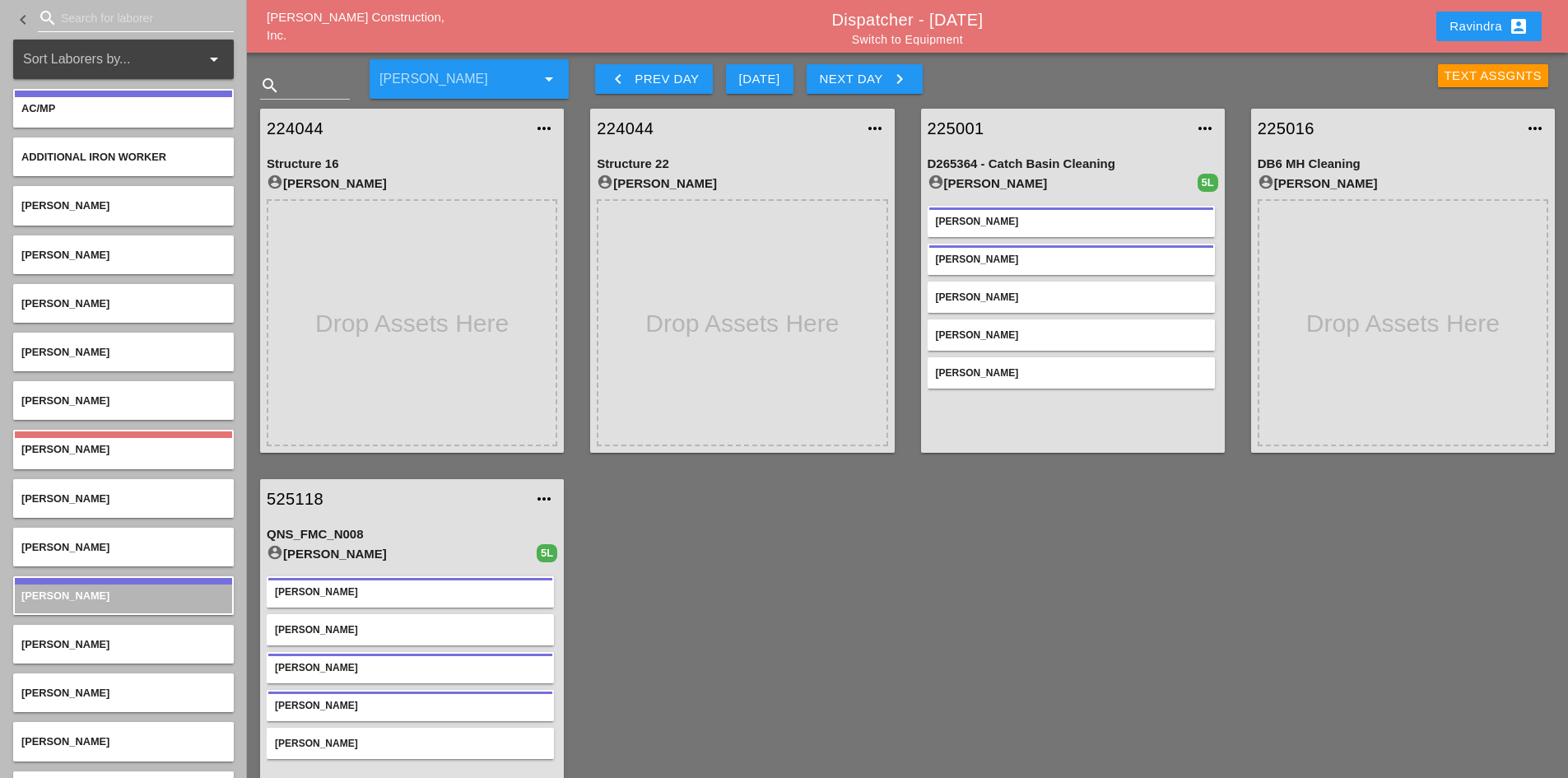
click at [155, 22] on input "Search for laborer" at bounding box center [136, 18] width 150 height 26
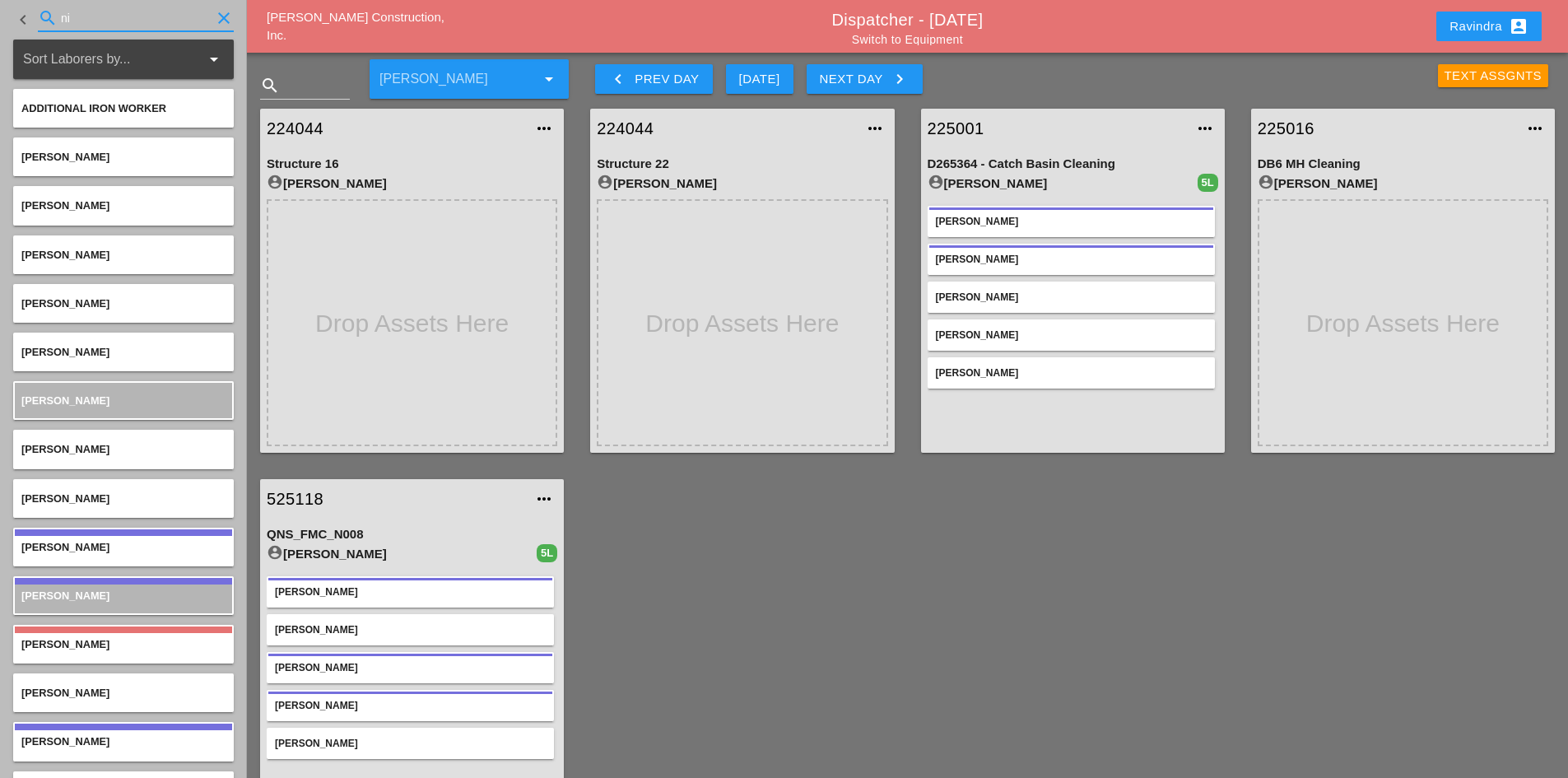
type input "n"
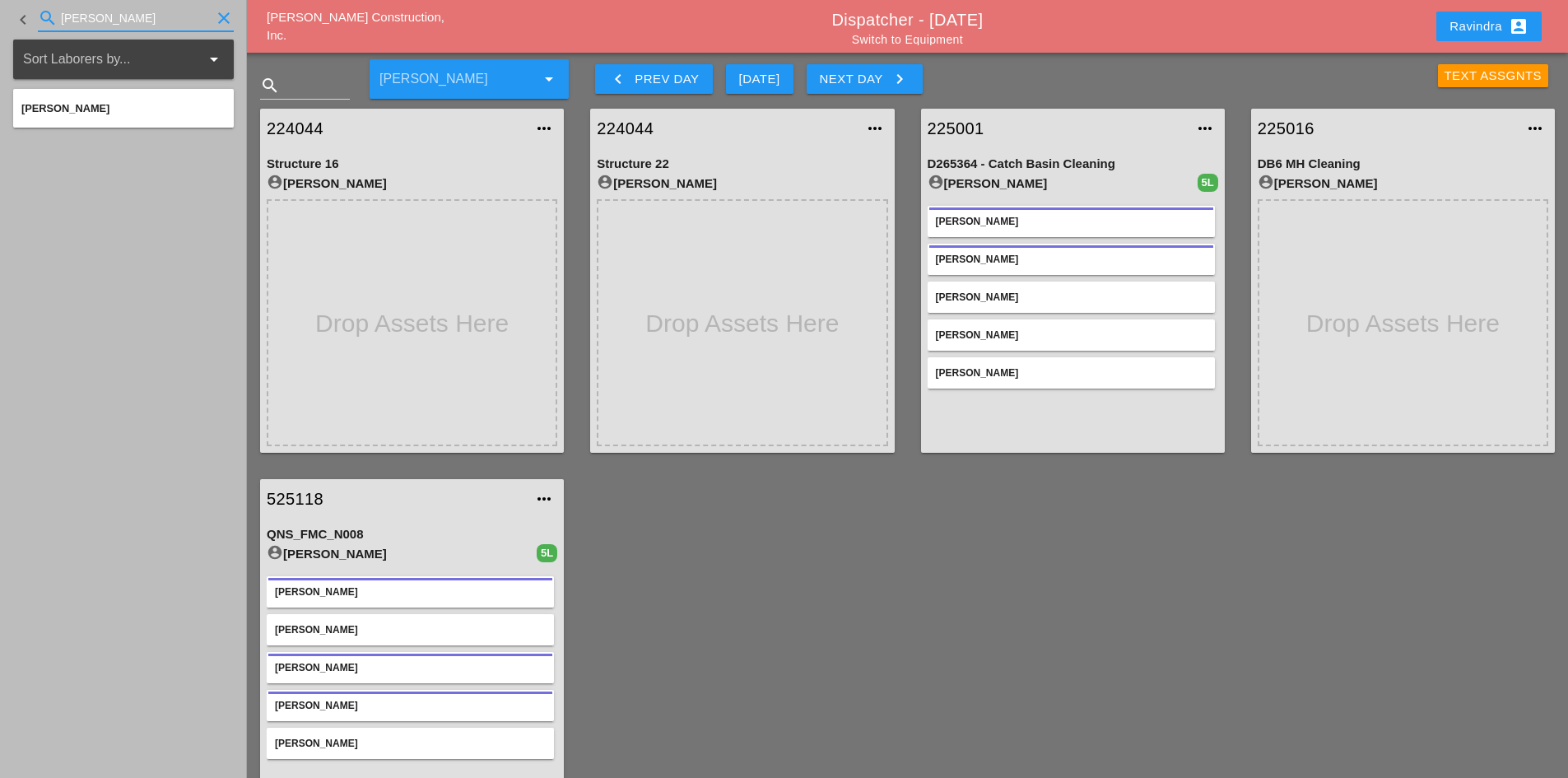
type input "carlos"
drag, startPoint x: 111, startPoint y: 21, endPoint x: -110, endPoint y: 4, distance: 221.7
click at [0, 4] on html "Select All Select Default Crew Remove All More Location Details... Select All S…" at bounding box center [784, 483] width 1568 height 966
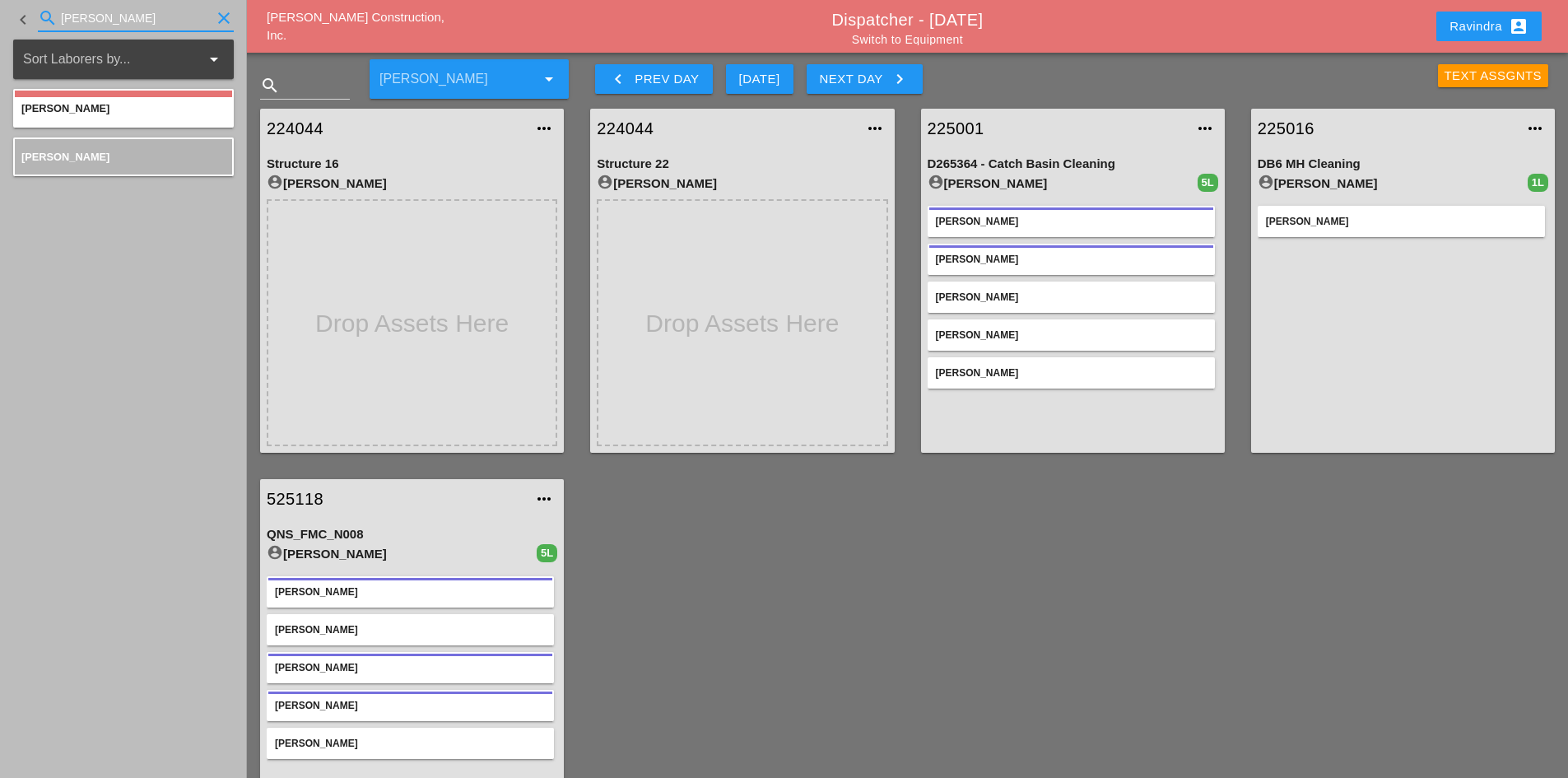
type input "nick"
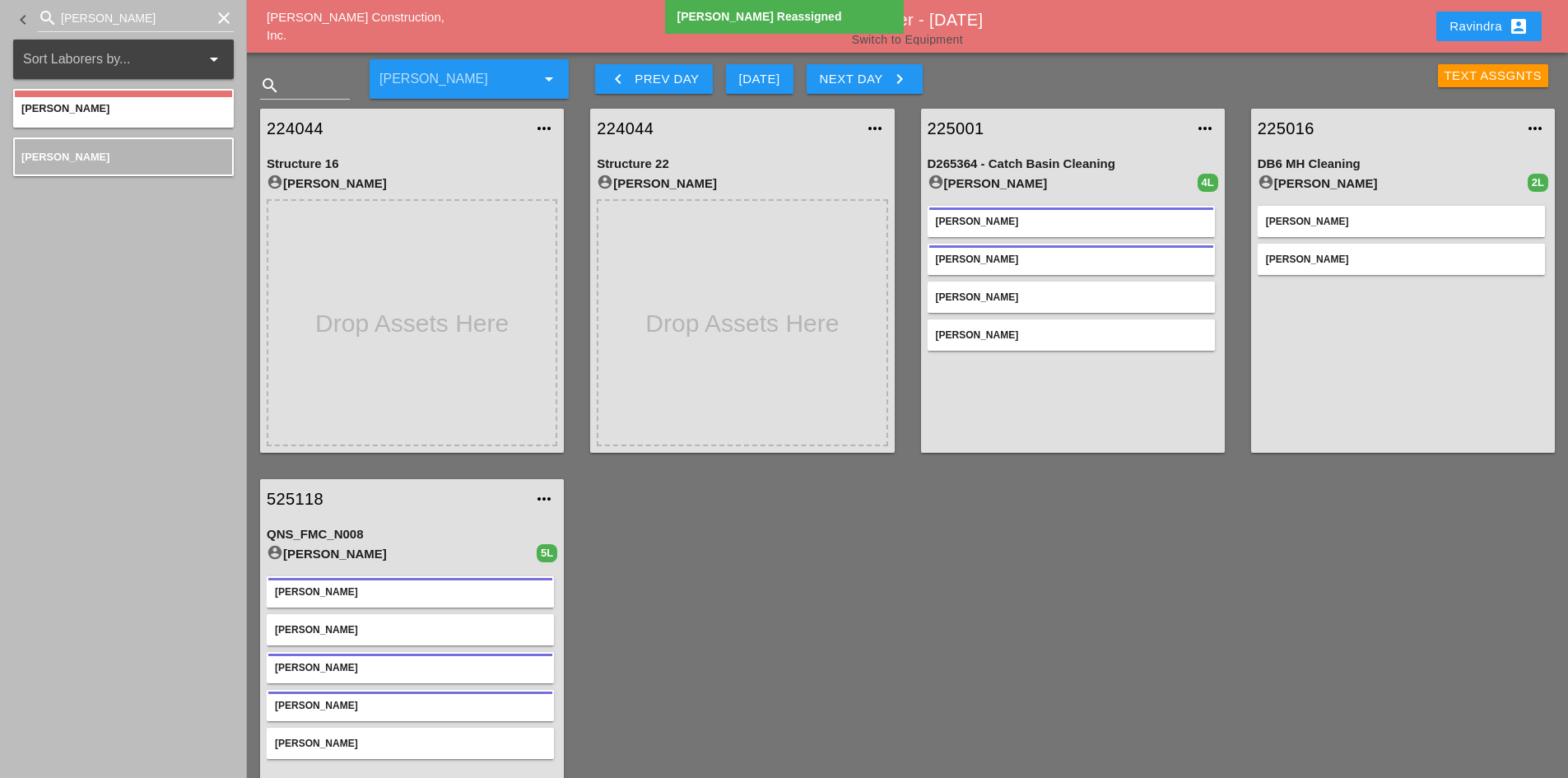
click at [921, 42] on link "Switch to Equipment" at bounding box center [907, 39] width 111 height 13
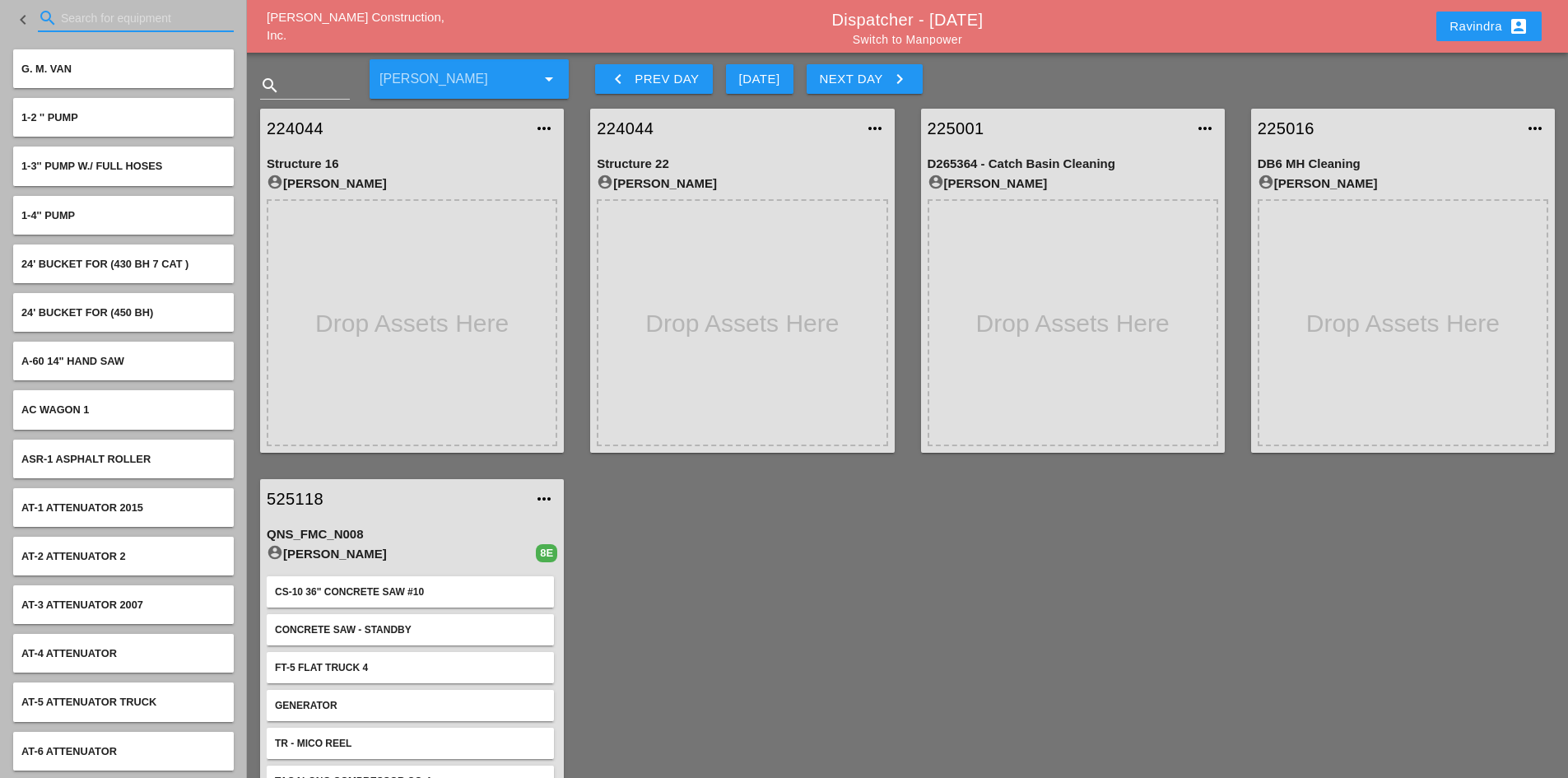
click at [104, 20] on input "Search for equipment" at bounding box center [136, 18] width 150 height 26
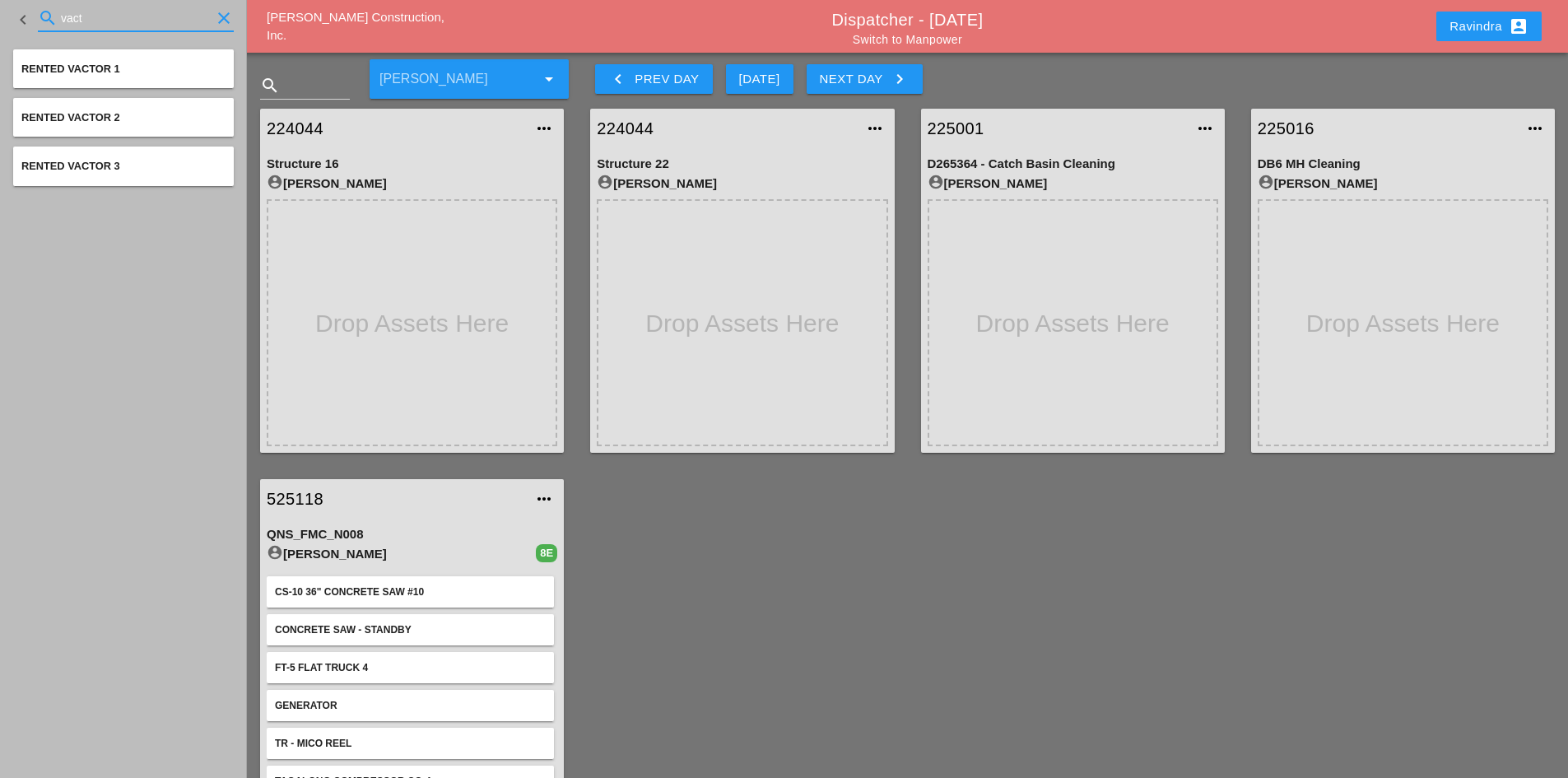
type input "vact"
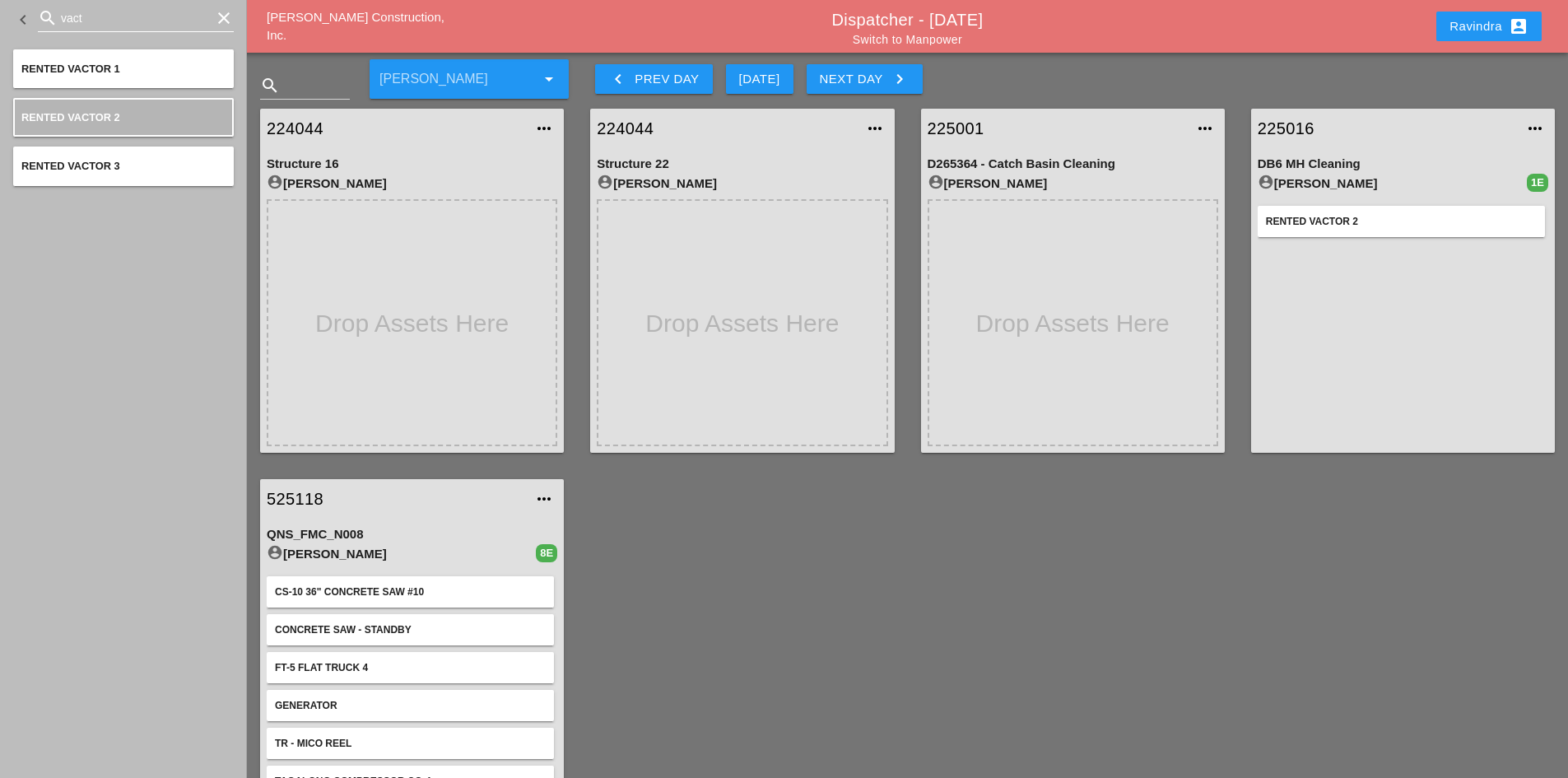
click at [224, 16] on icon "clear" at bounding box center [223, 18] width 19 height 19
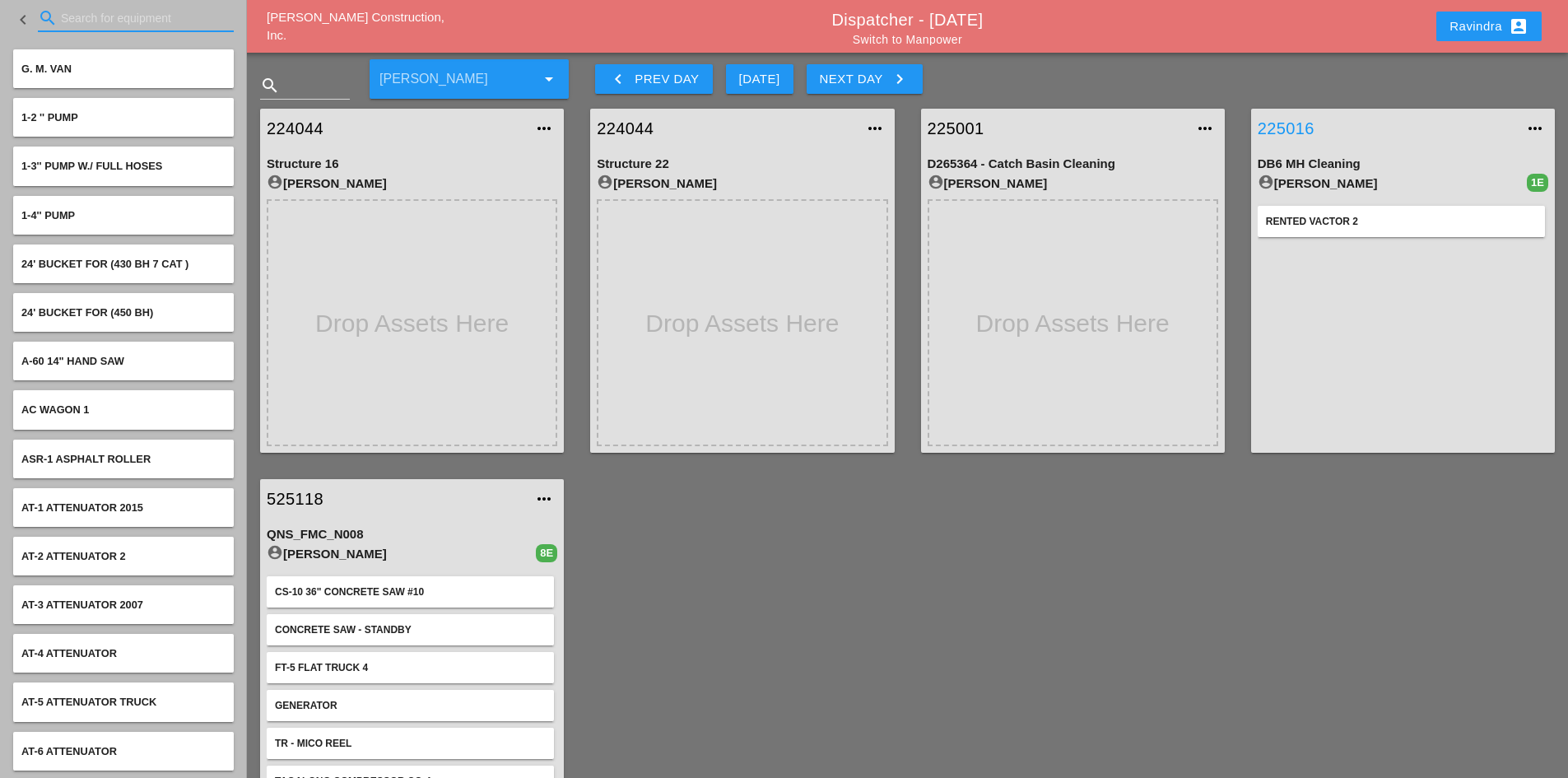
click at [1313, 125] on link "225016" at bounding box center [1386, 128] width 258 height 25
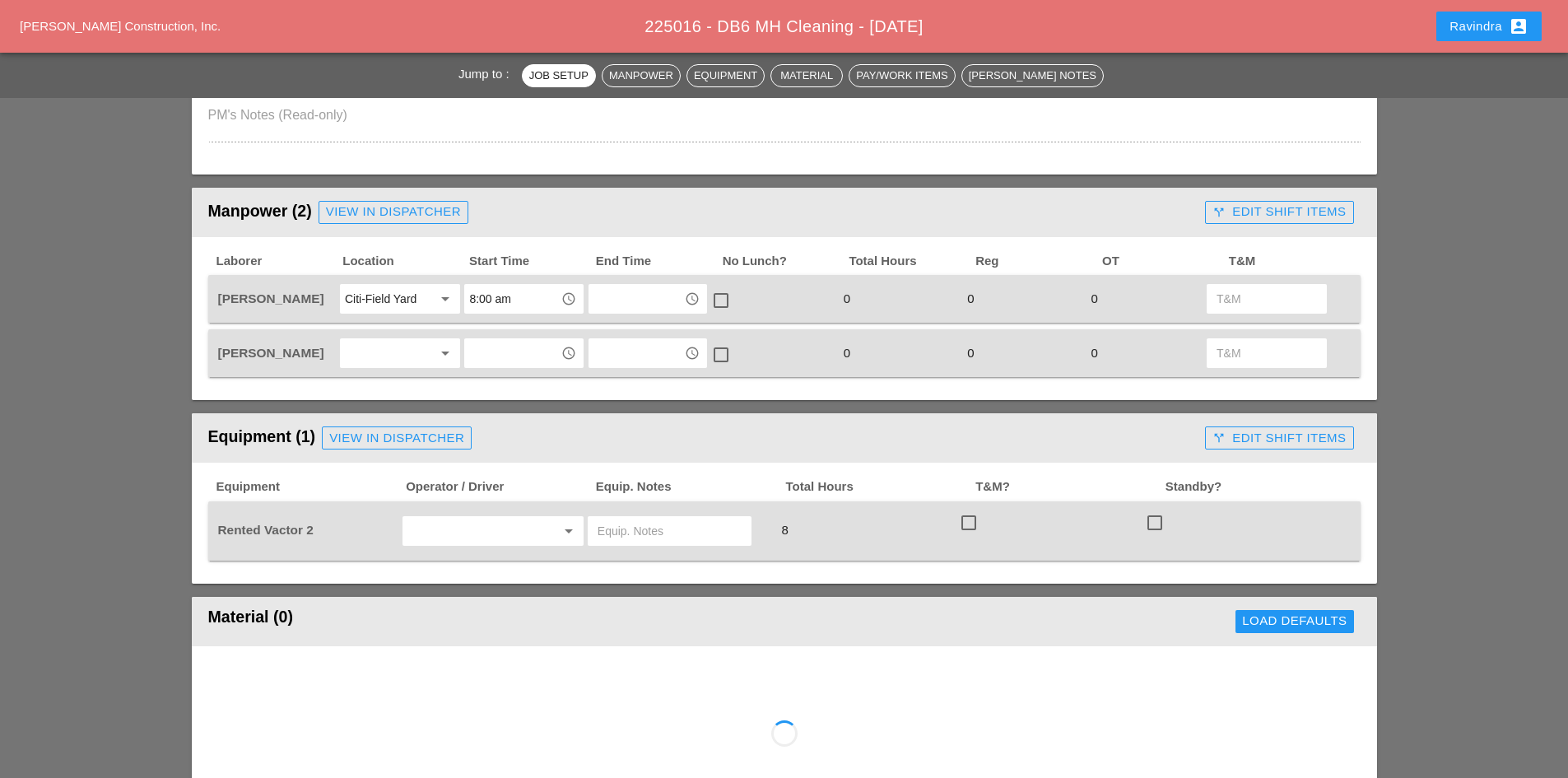
scroll to position [658, 0]
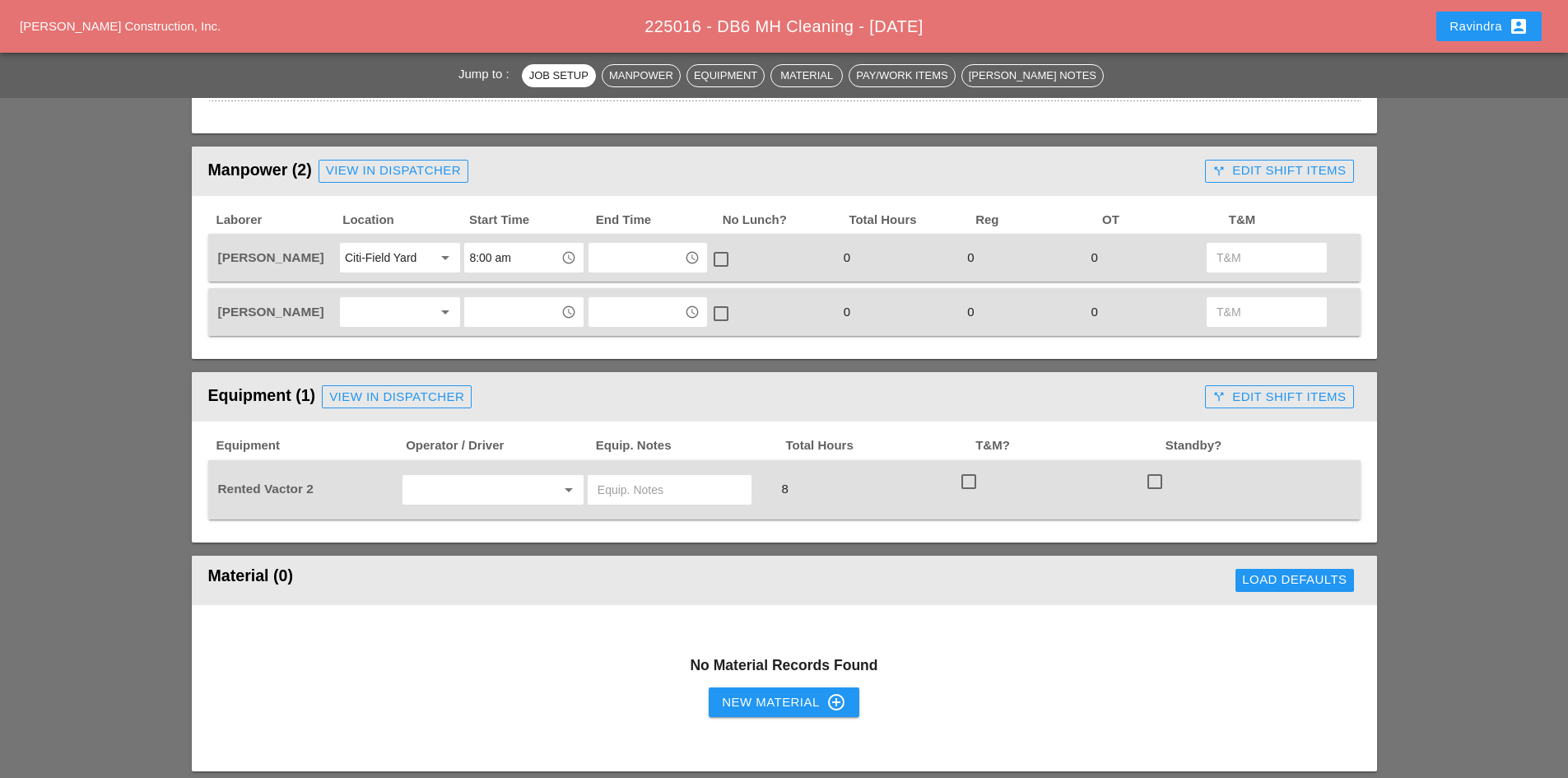
click at [535, 260] on input "8:00 am" at bounding box center [512, 258] width 85 height 26
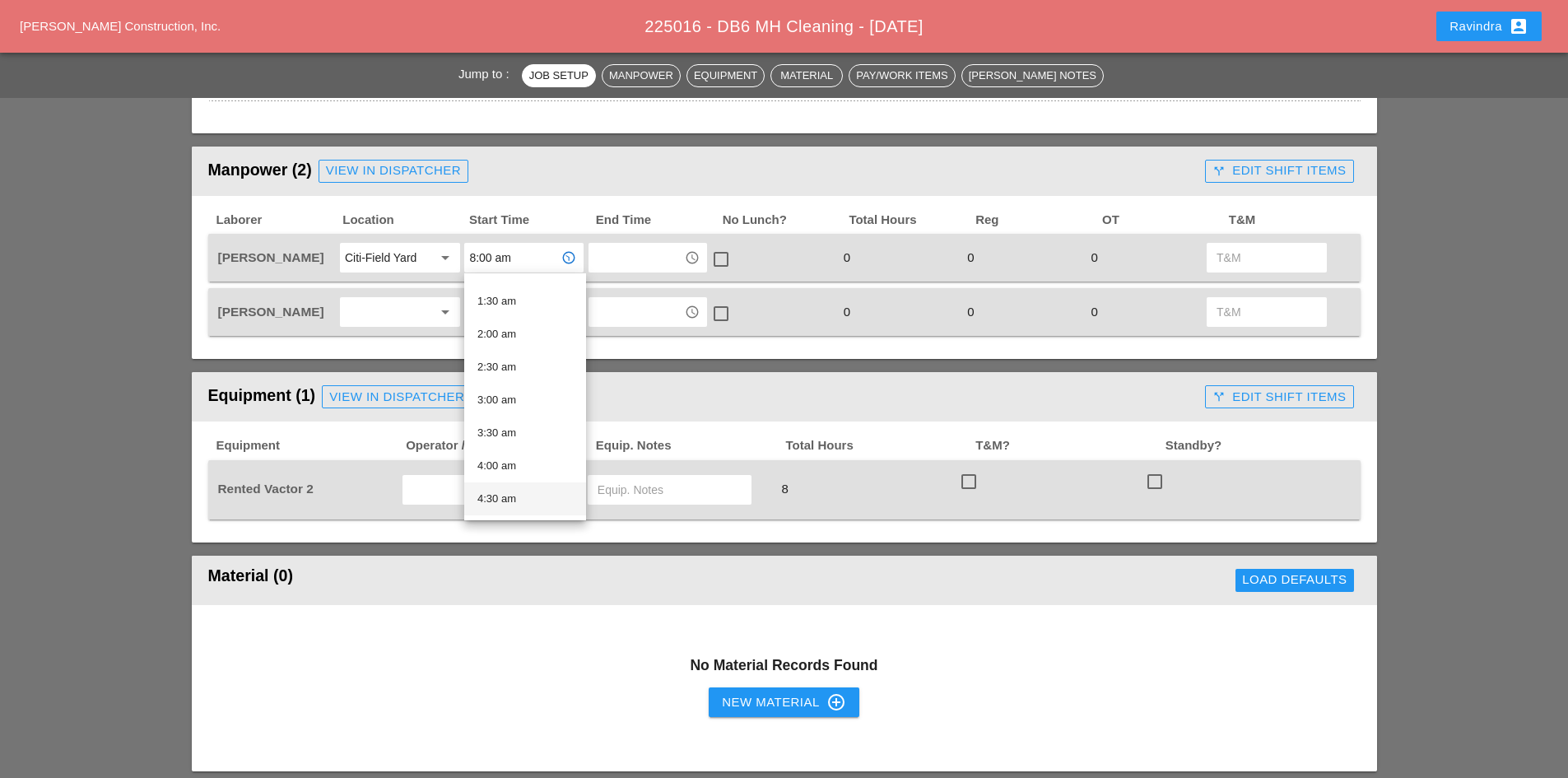
scroll to position [247, 0]
click at [515, 375] on div "5:00 am" at bounding box center [525, 375] width 96 height 19
type input "5:00 am"
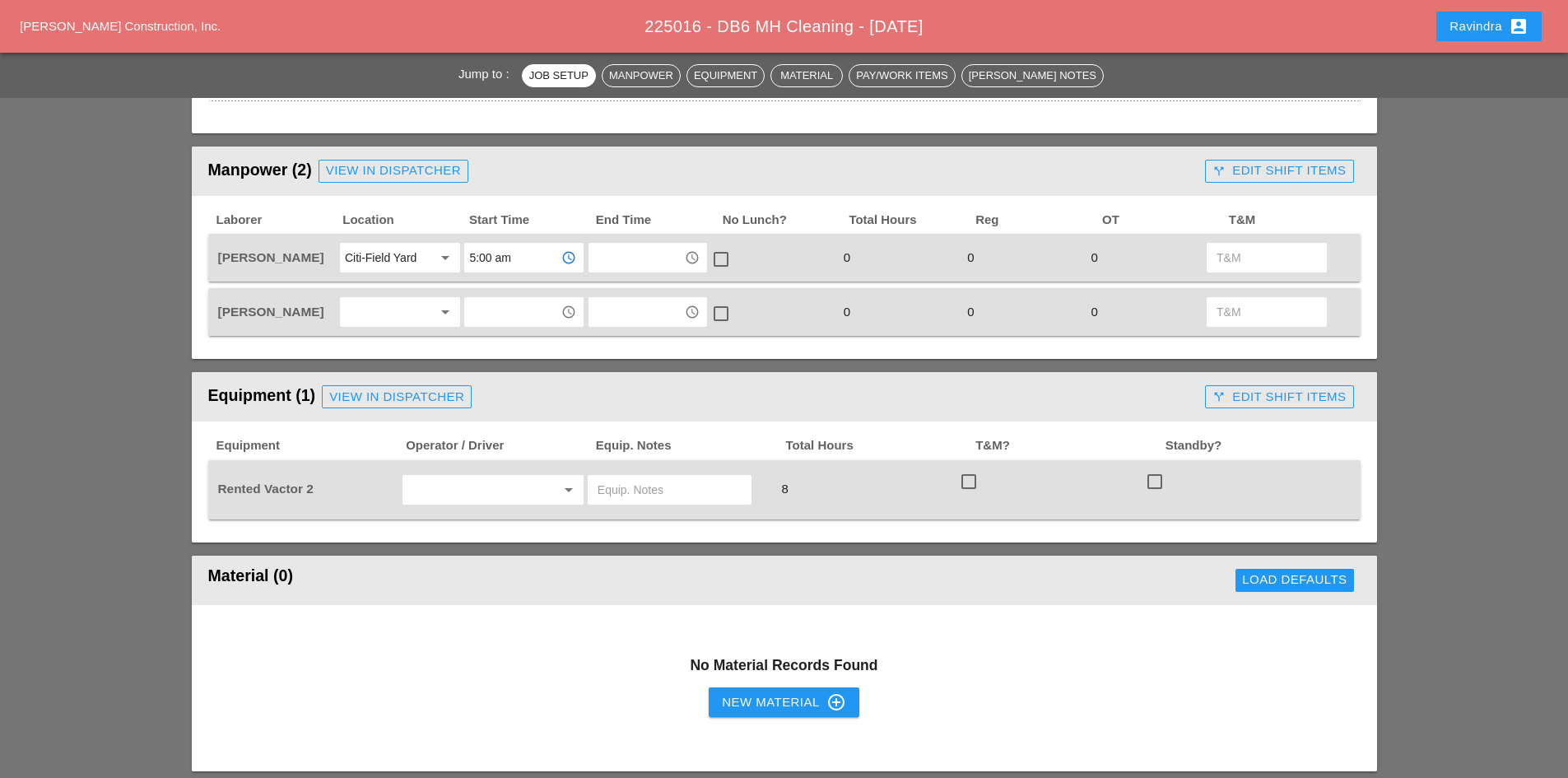
click at [401, 307] on div at bounding box center [389, 312] width 87 height 26
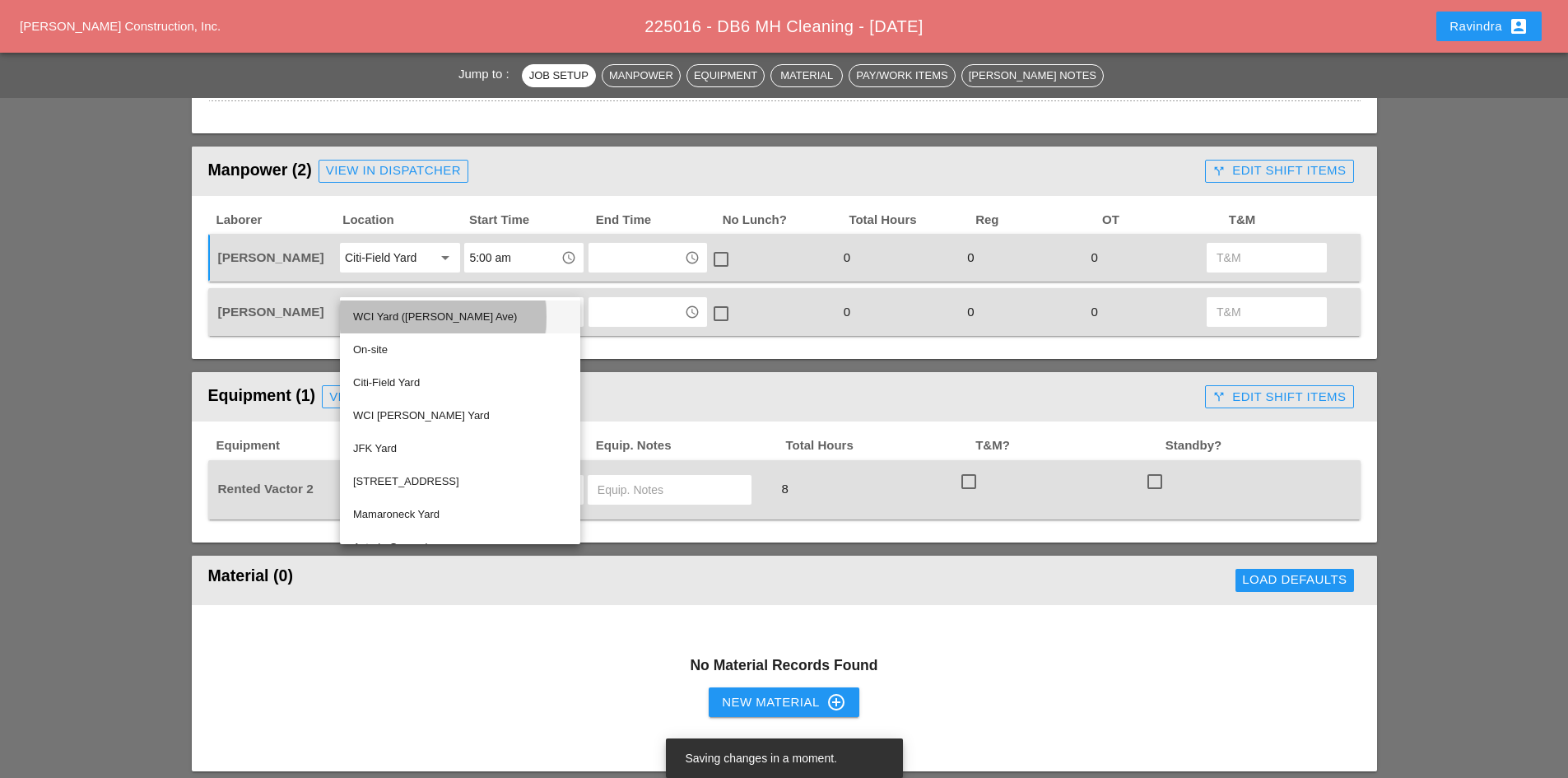
click at [402, 324] on div "WCI Yard ([PERSON_NAME] Ave)" at bounding box center [460, 316] width 214 height 19
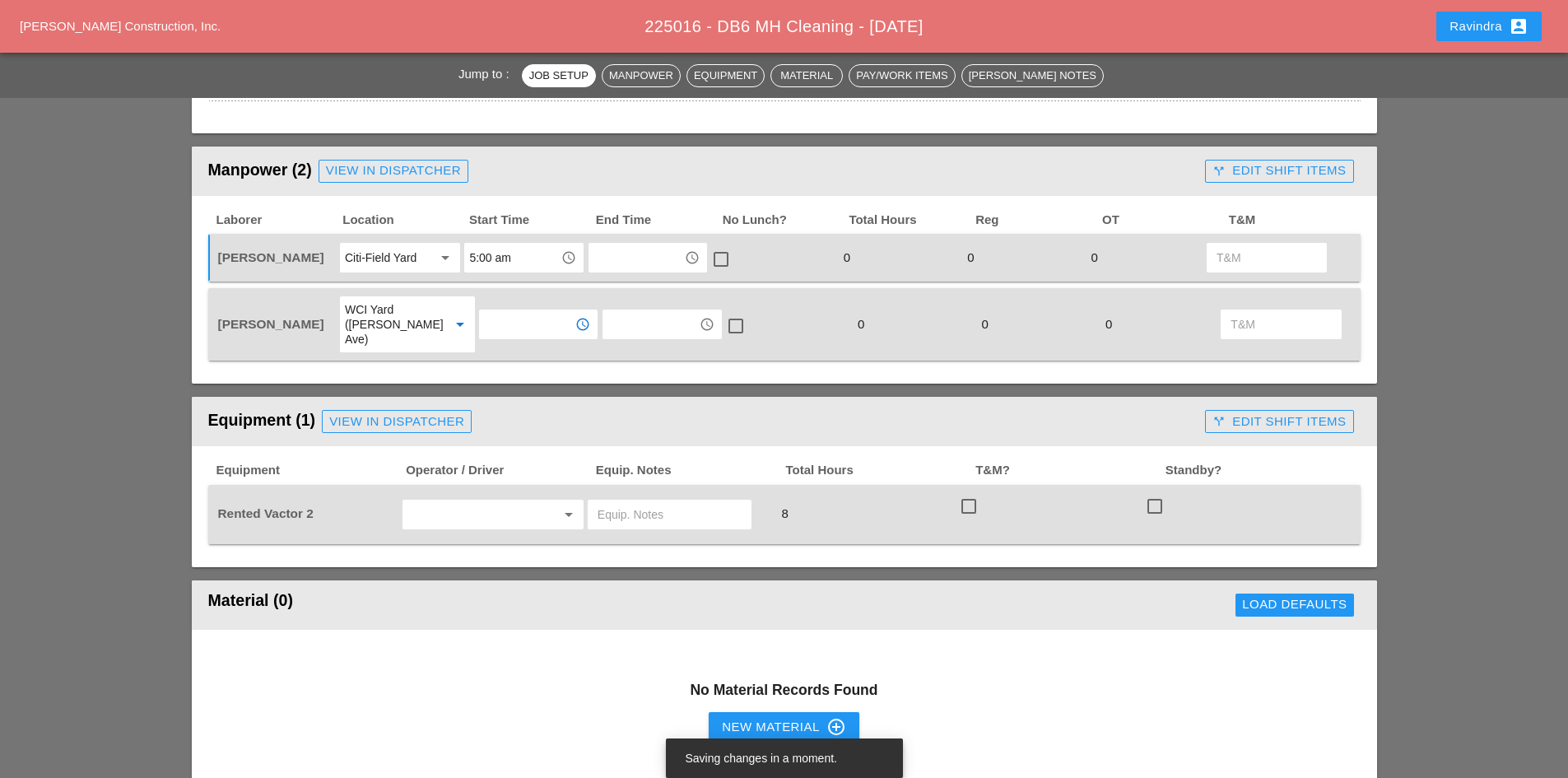
click at [544, 316] on input "text" at bounding box center [527, 324] width 85 height 26
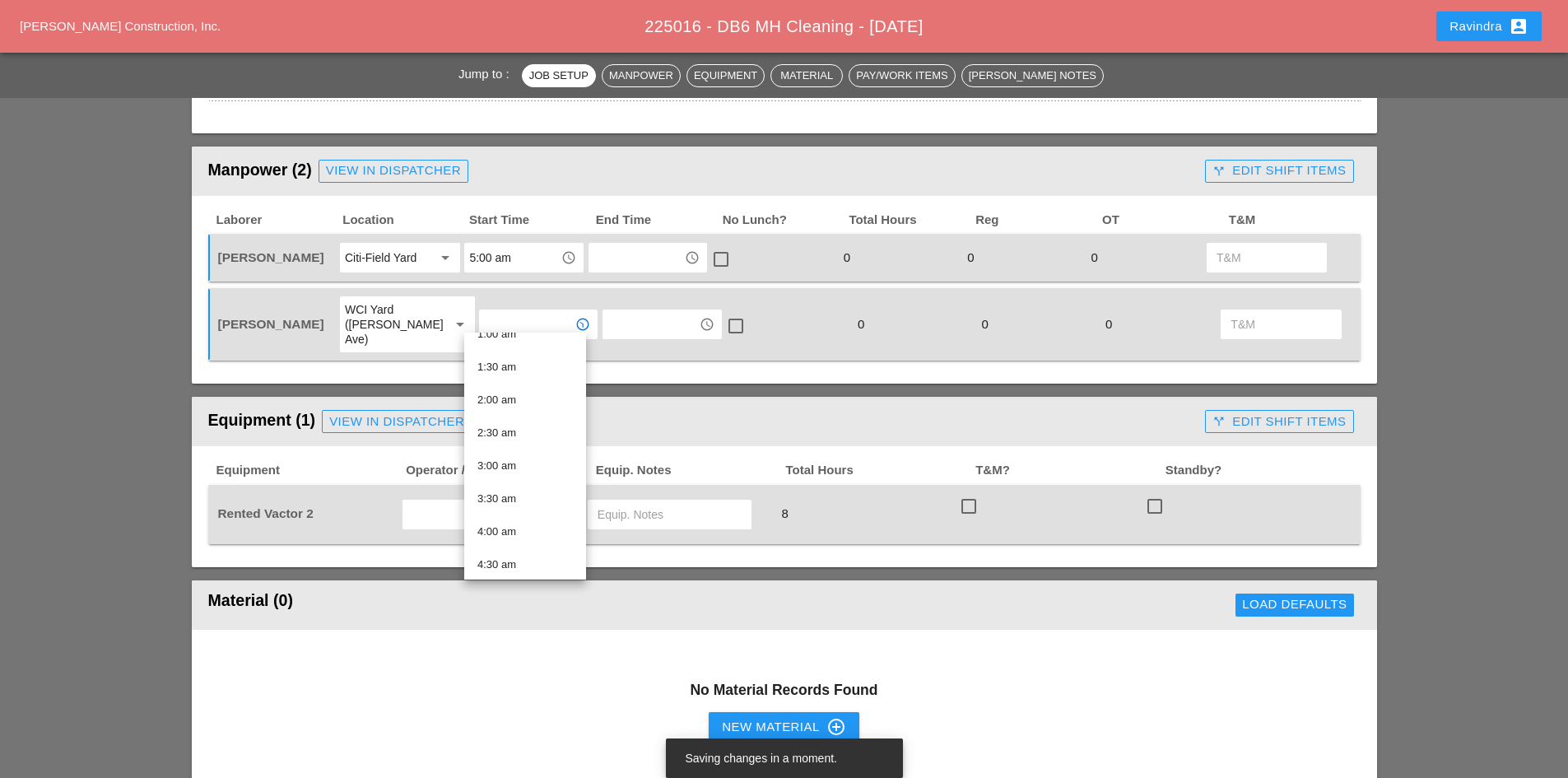
scroll to position [329, 0]
click at [516, 353] on div "5:00 am" at bounding box center [525, 351] width 96 height 19
type input "5:00 am"
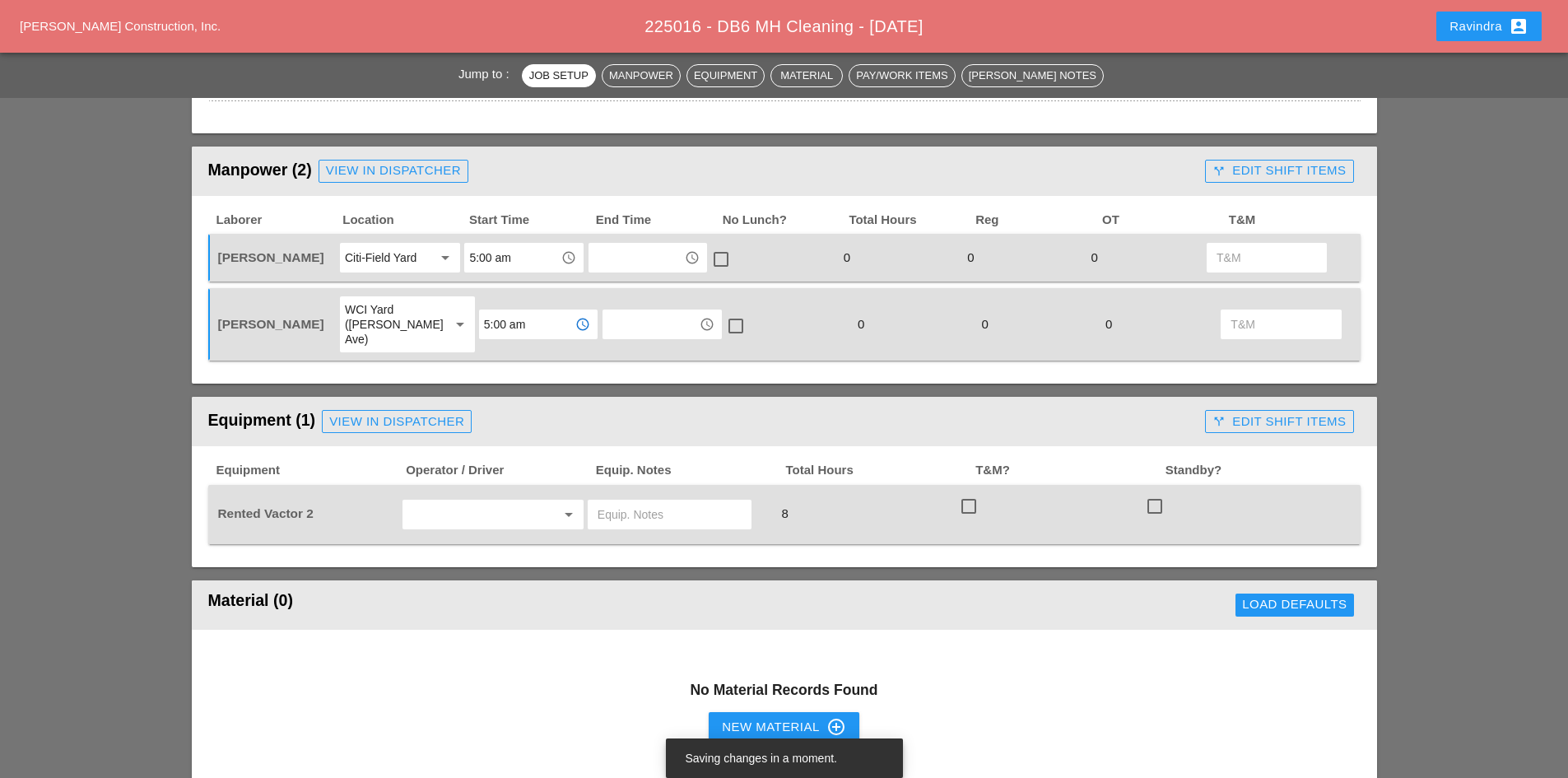
click at [453, 501] on input "text" at bounding box center [469, 514] width 125 height 26
click at [465, 527] on div "Nick Mattheos" at bounding box center [492, 534] width 155 height 19
type input "Nick Mattheos"
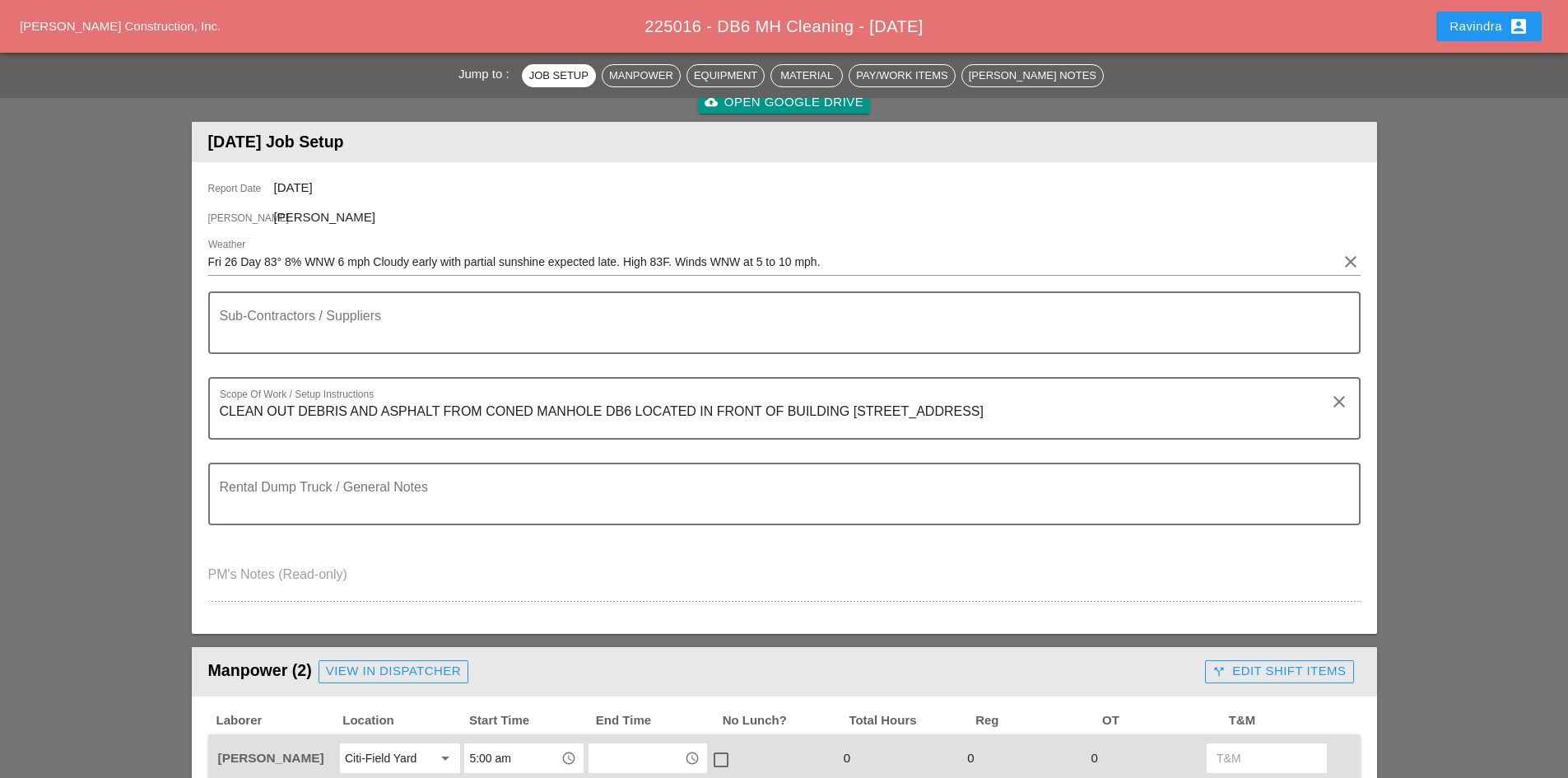
scroll to position [0, 0]
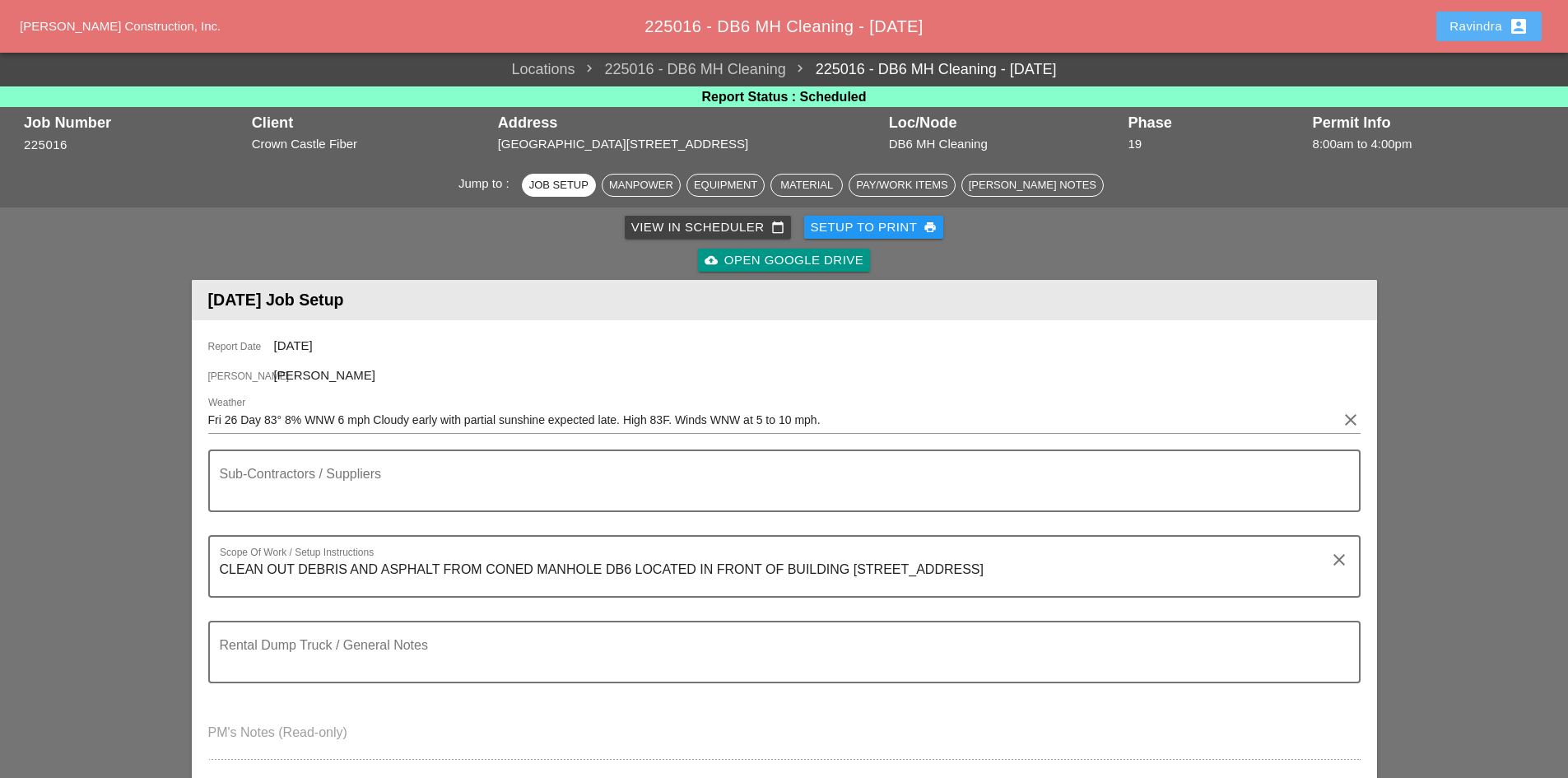
click at [1490, 36] on button "Ravindra account_box" at bounding box center [1489, 26] width 106 height 30
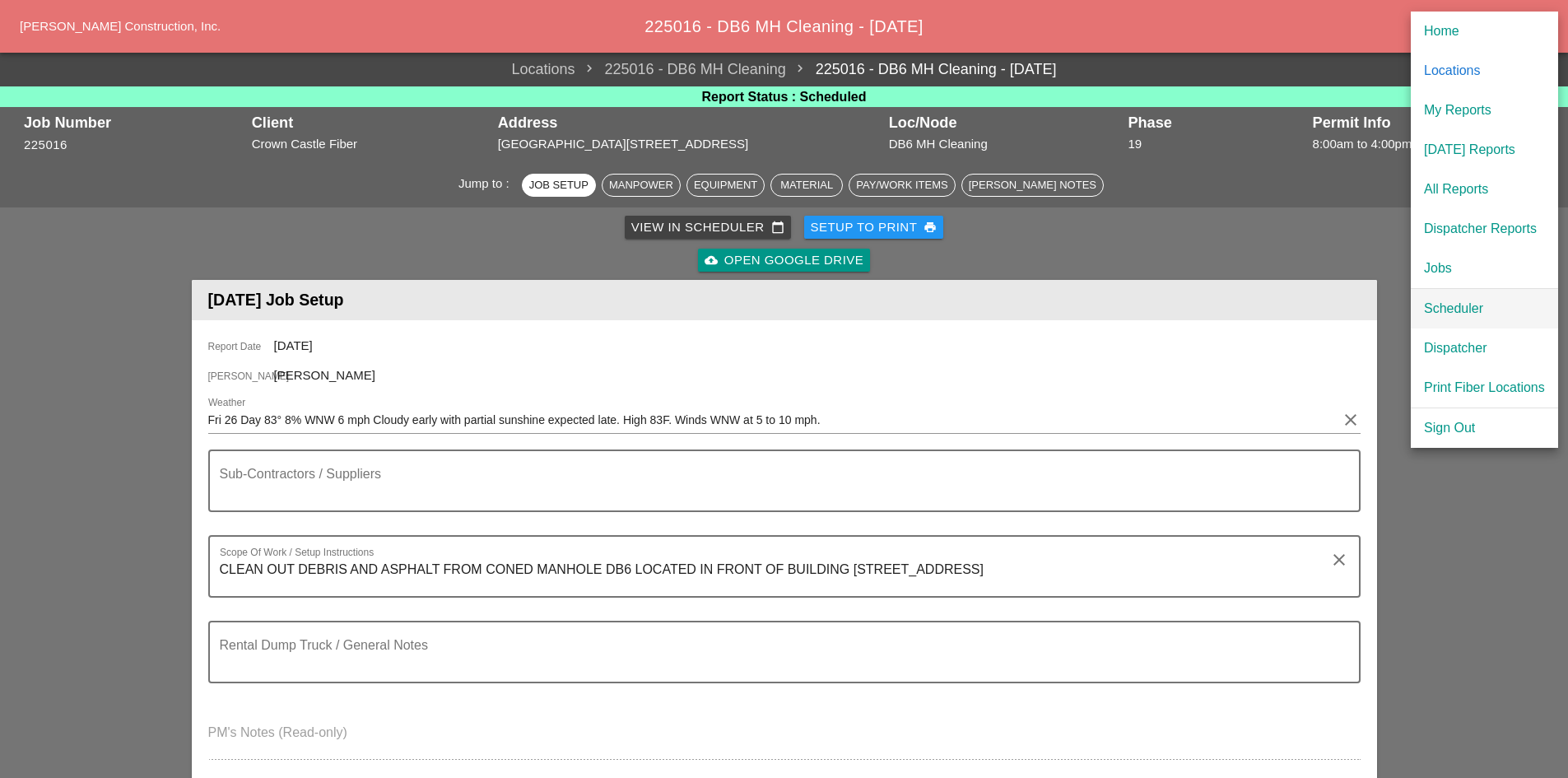
click at [1450, 311] on div "Scheduler" at bounding box center [1484, 308] width 121 height 19
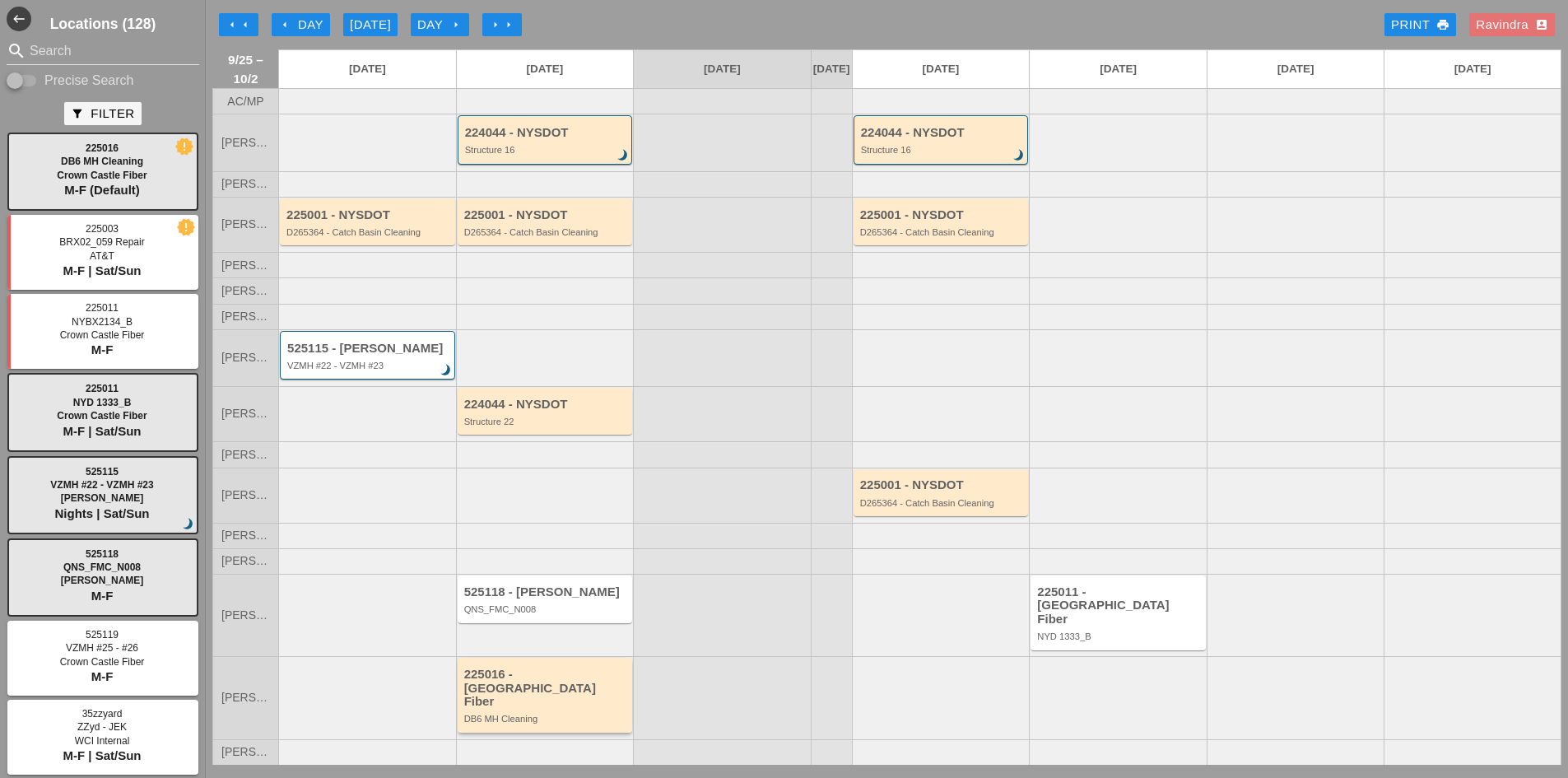
click at [591, 685] on div "225016 - [GEOGRAPHIC_DATA] Fiber" at bounding box center [545, 688] width 164 height 41
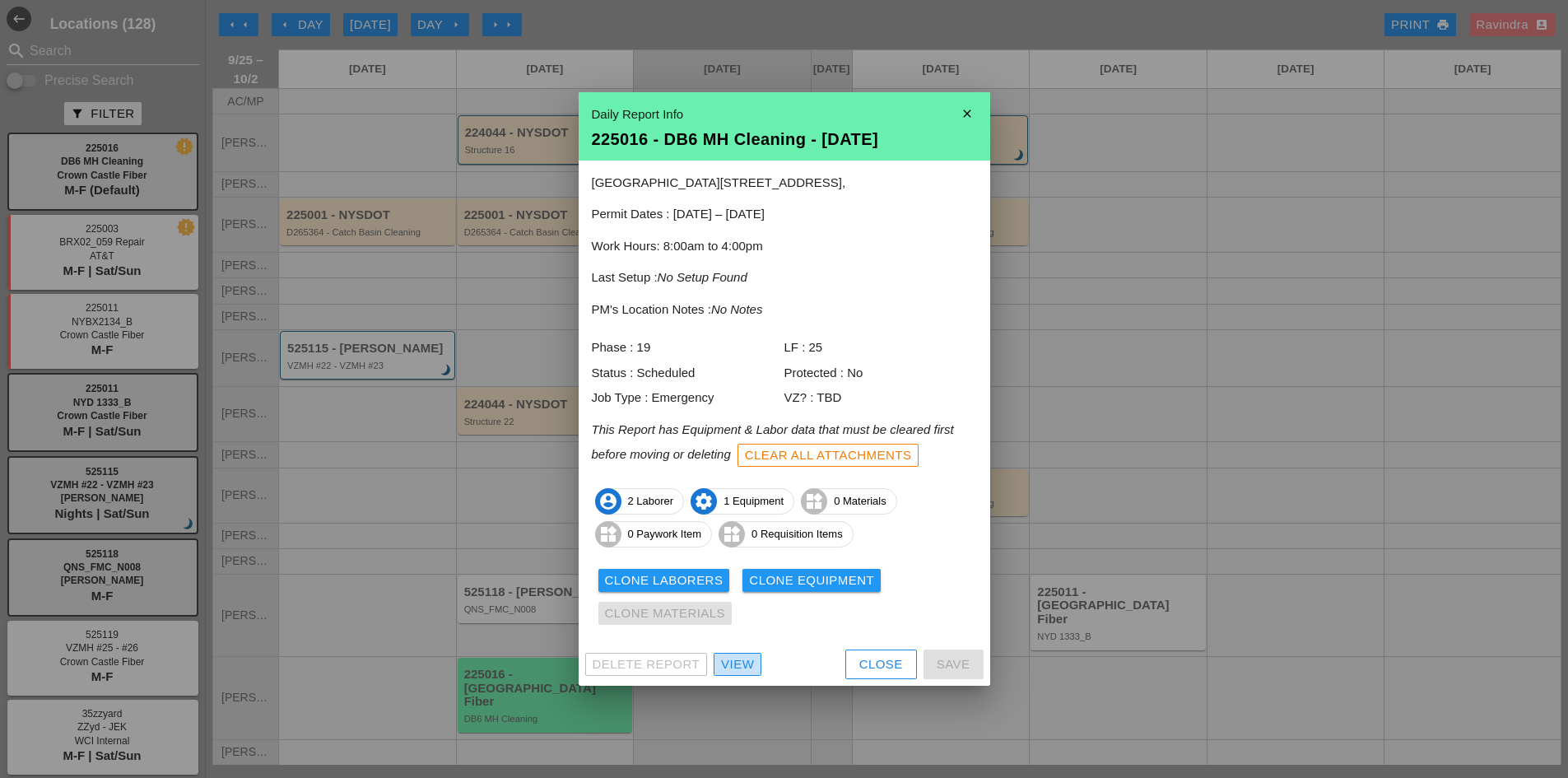
click at [732, 658] on div "View" at bounding box center [736, 664] width 32 height 19
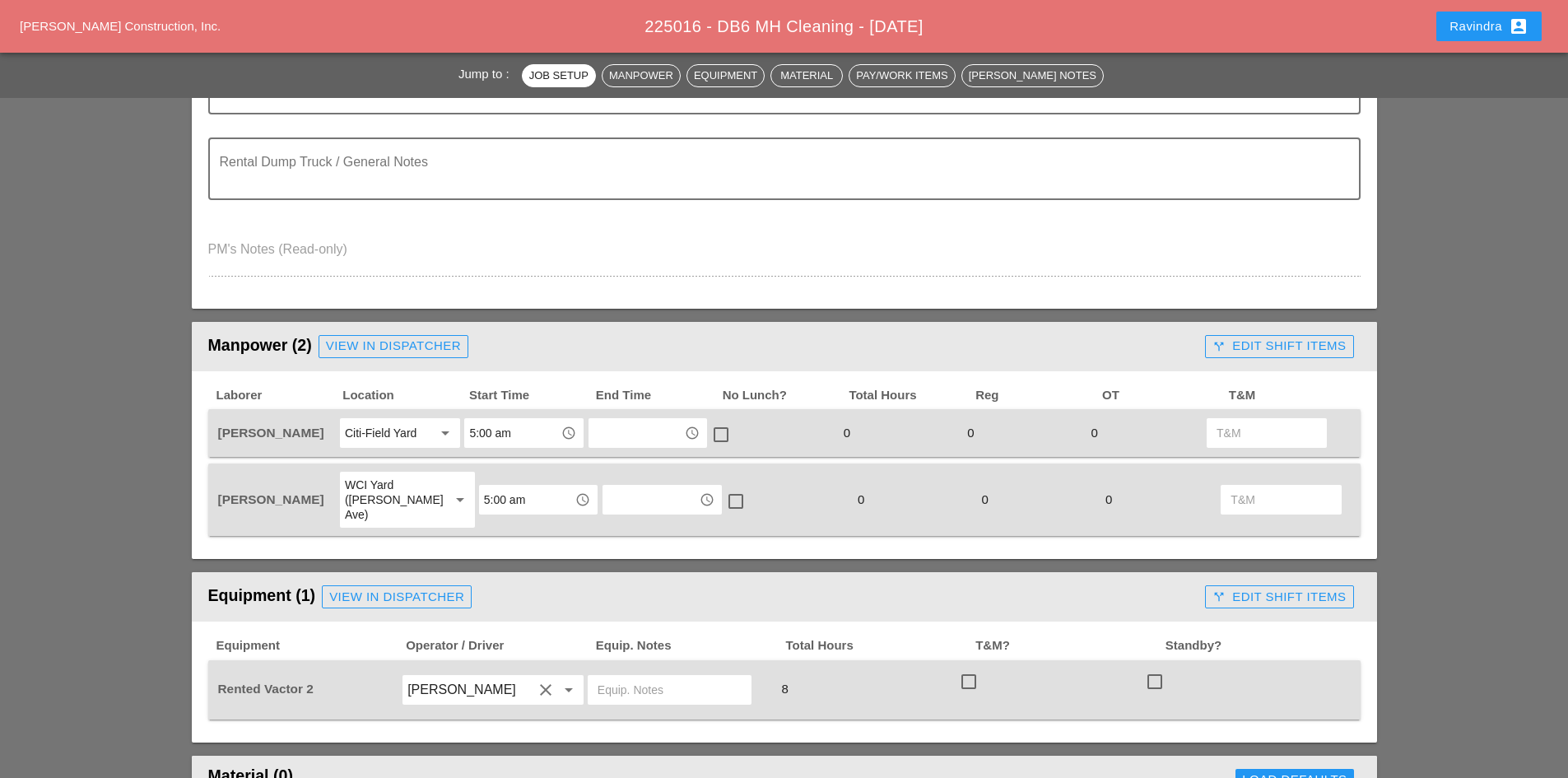
scroll to position [493, 0]
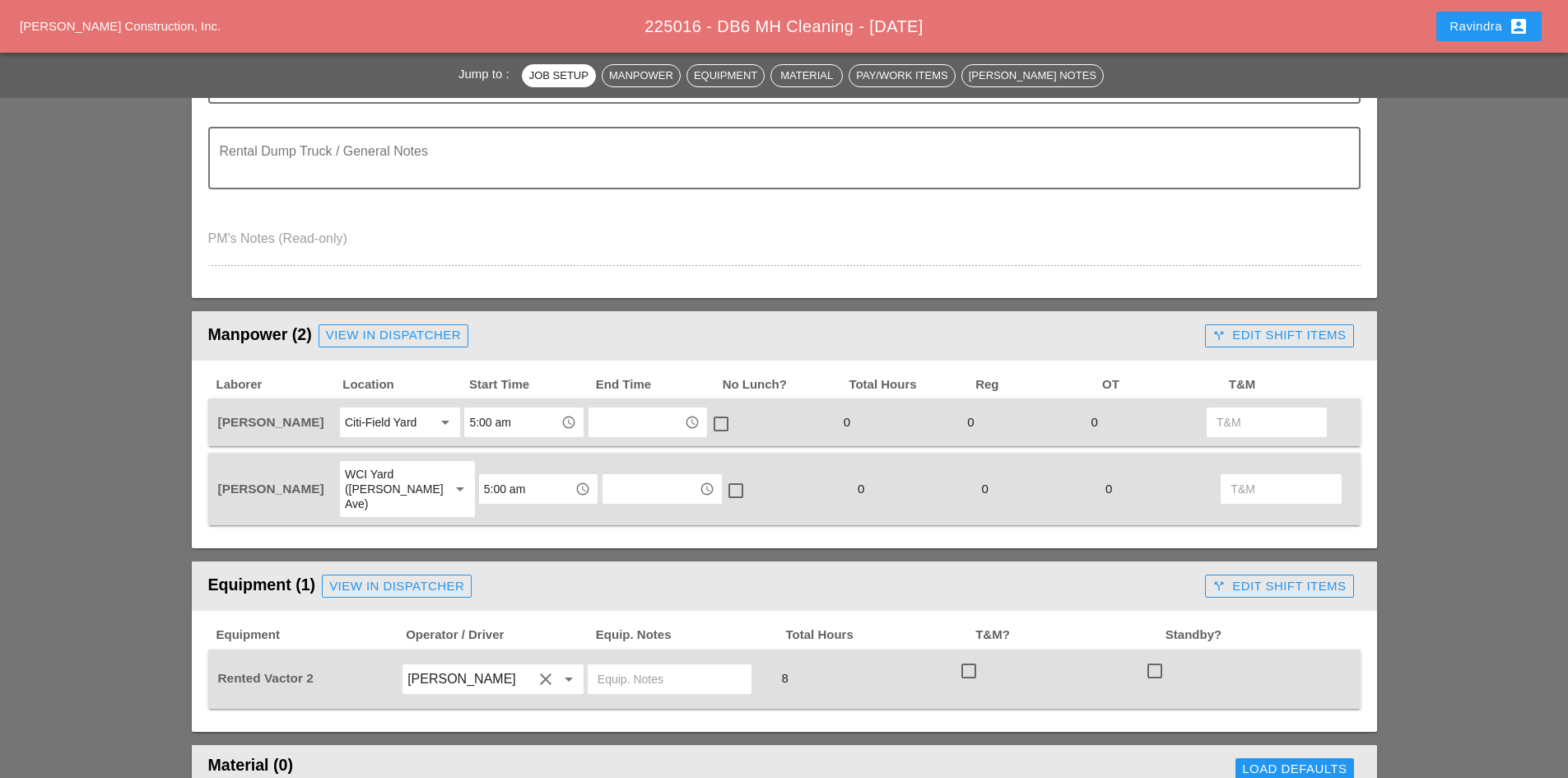
click at [1458, 31] on div "Ravindra account_box" at bounding box center [1488, 26] width 79 height 19
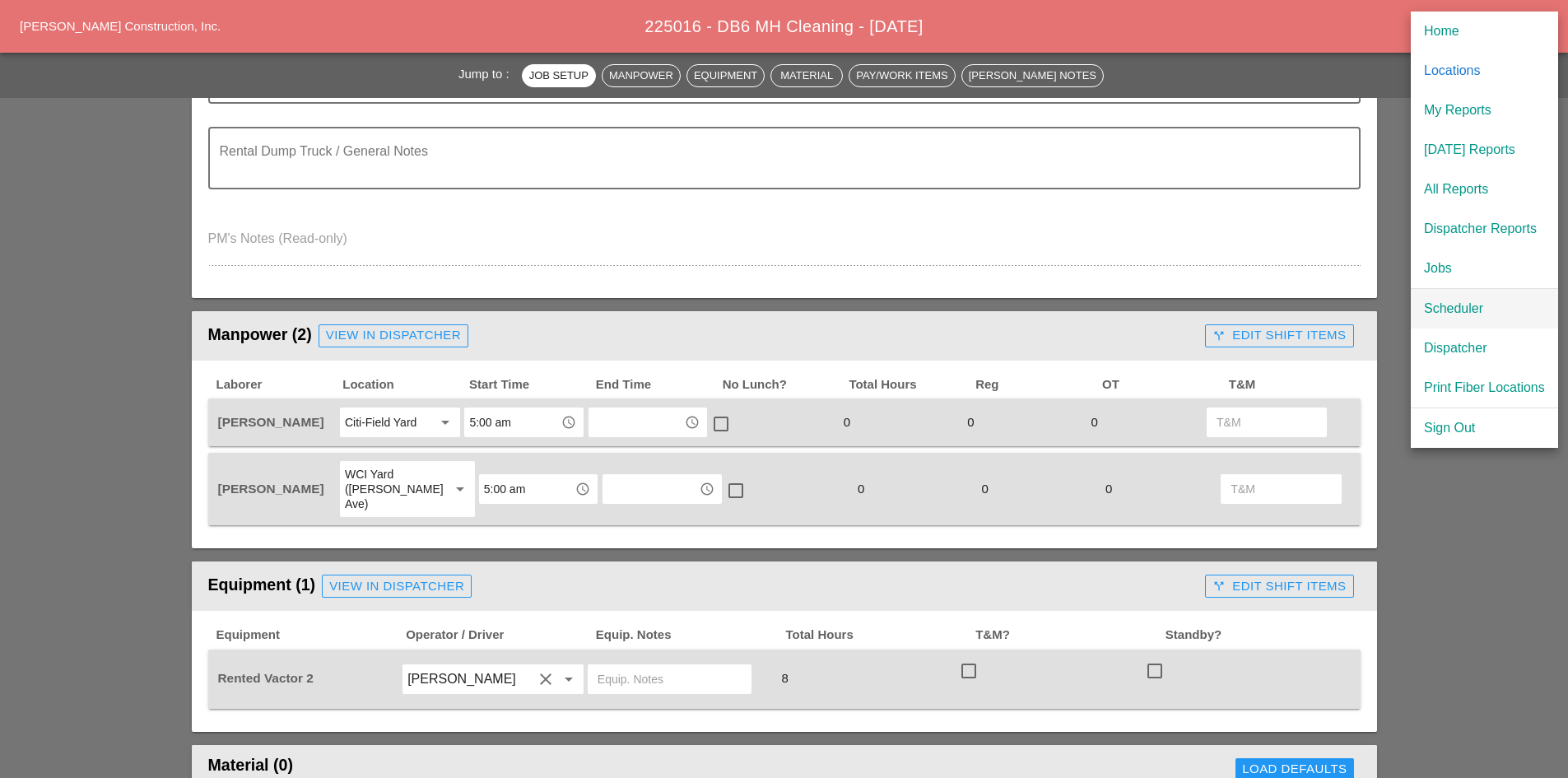
click at [1449, 312] on div "Scheduler" at bounding box center [1484, 308] width 121 height 19
